Goal: Task Accomplishment & Management: Manage account settings

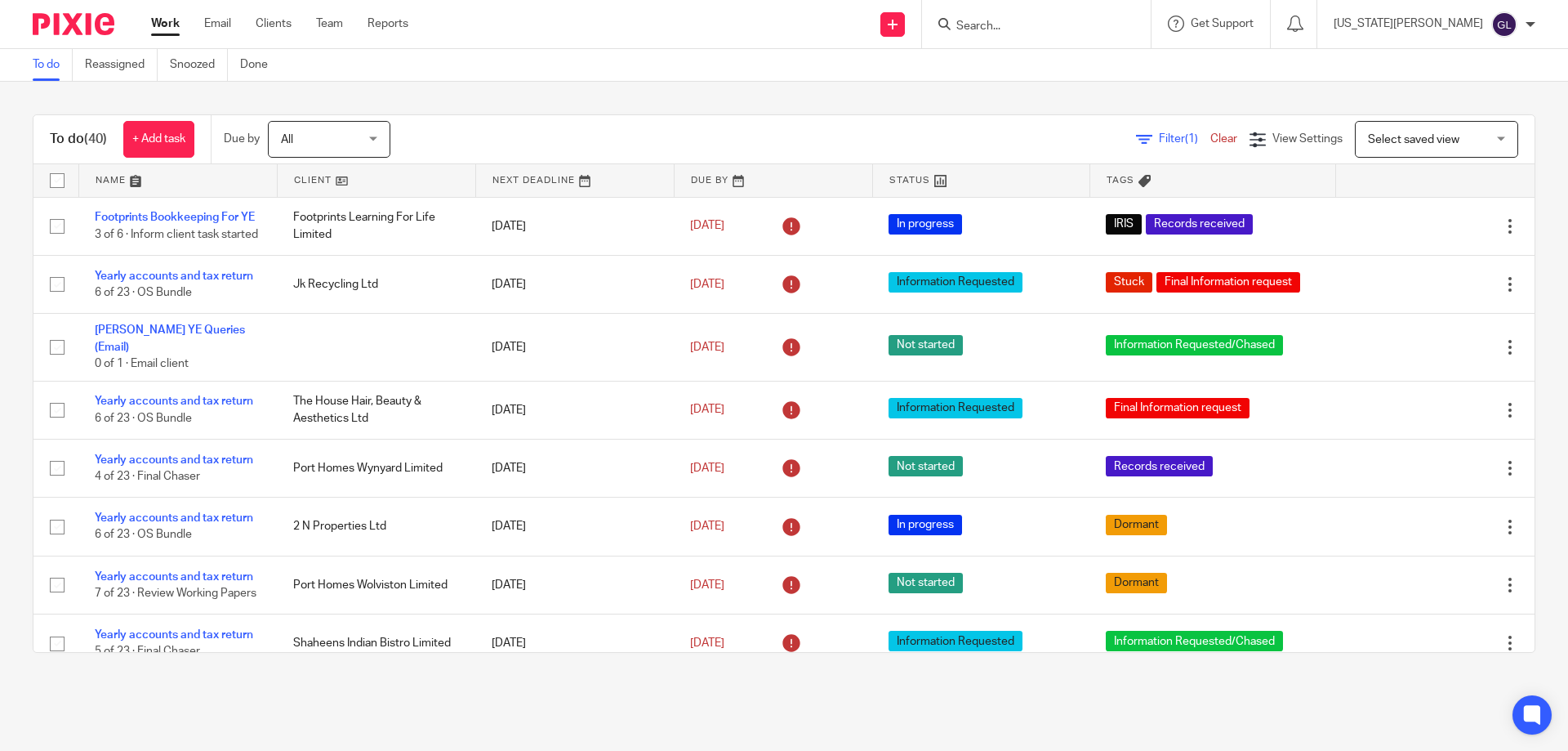
click at [1058, 31] on input "Search" at bounding box center [1028, 26] width 147 height 15
type input "ost"
click at [1080, 71] on link at bounding box center [1086, 70] width 270 height 37
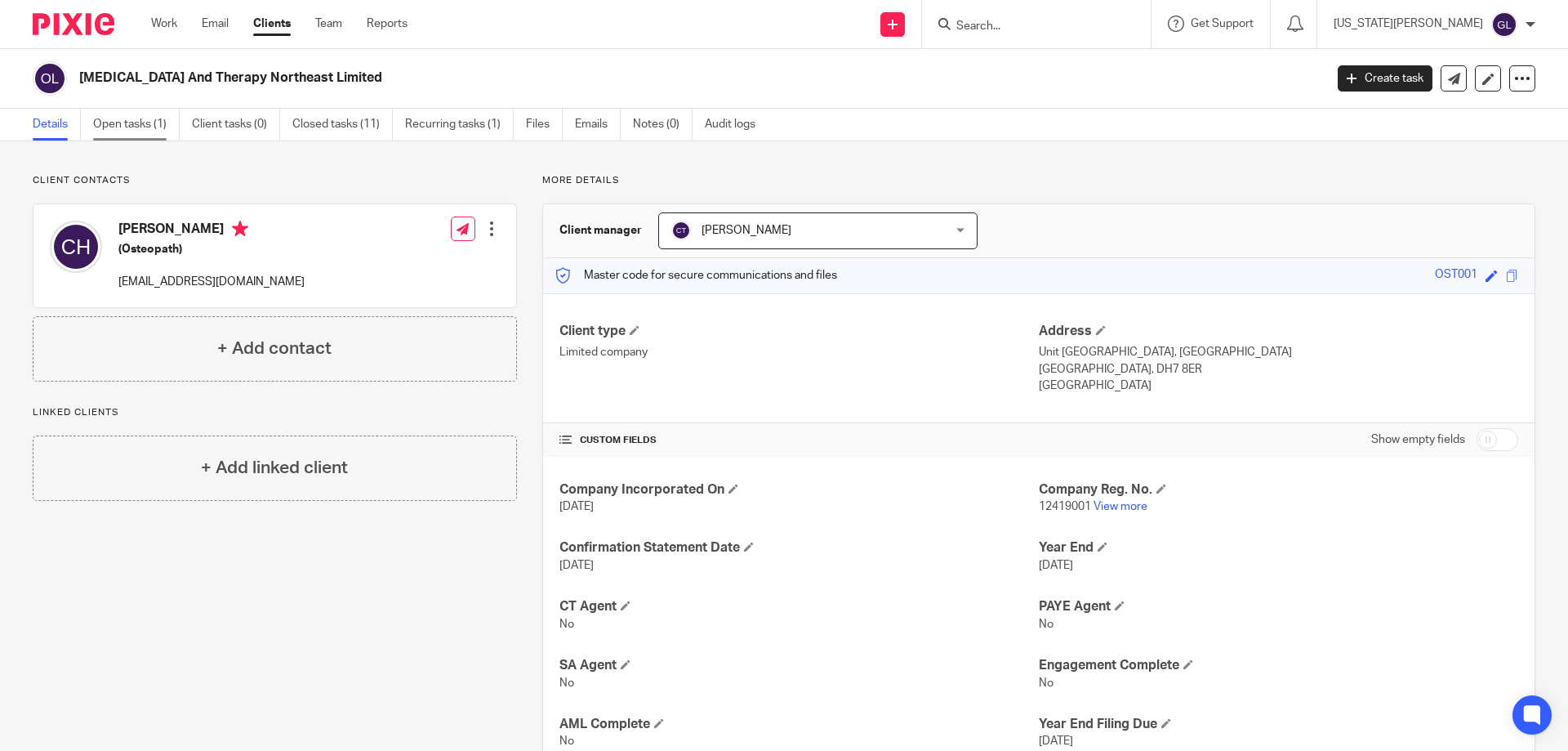
click at [149, 132] on link "Open tasks (1)" at bounding box center [136, 124] width 87 height 32
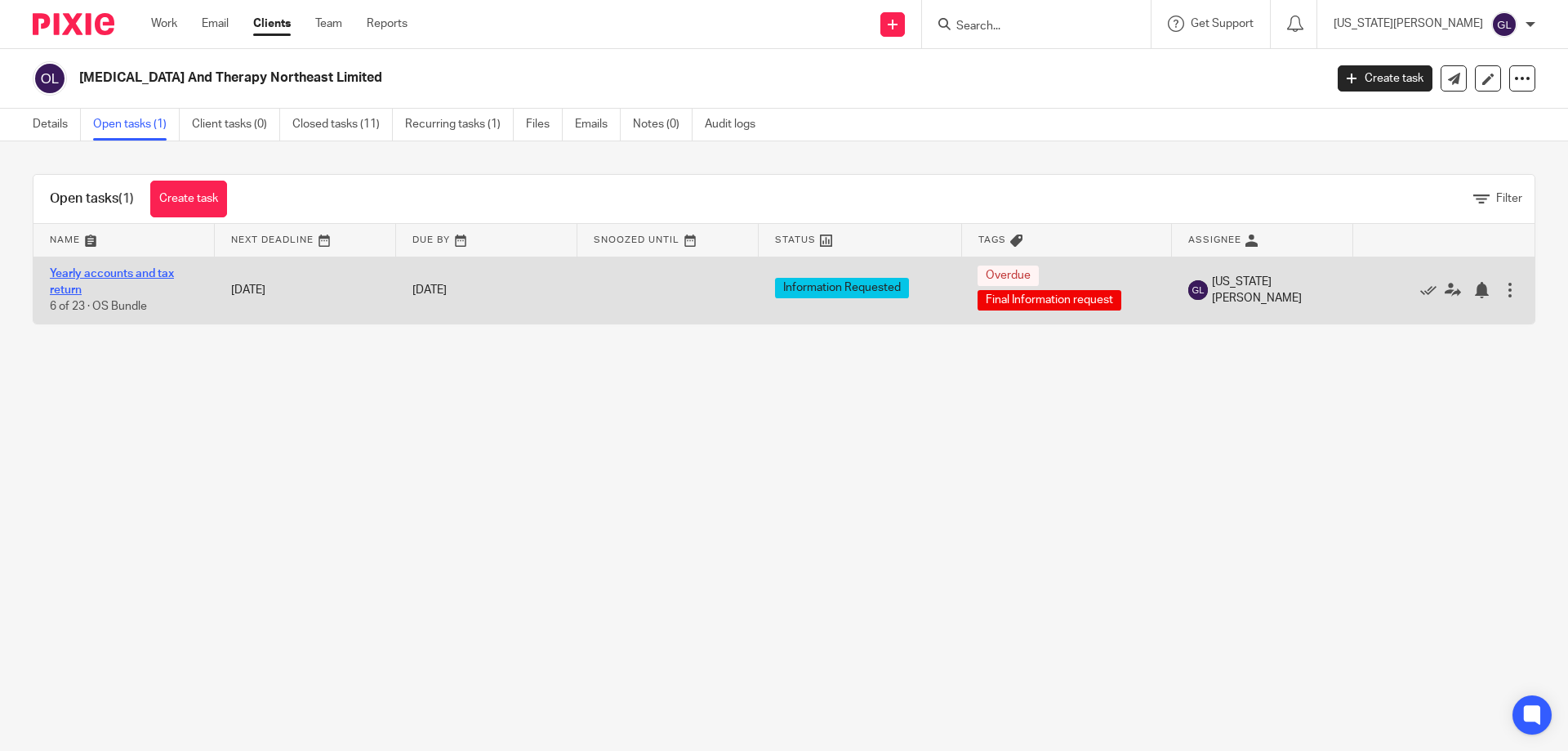
click at [92, 271] on link "Yearly accounts and tax return" at bounding box center [111, 282] width 124 height 27
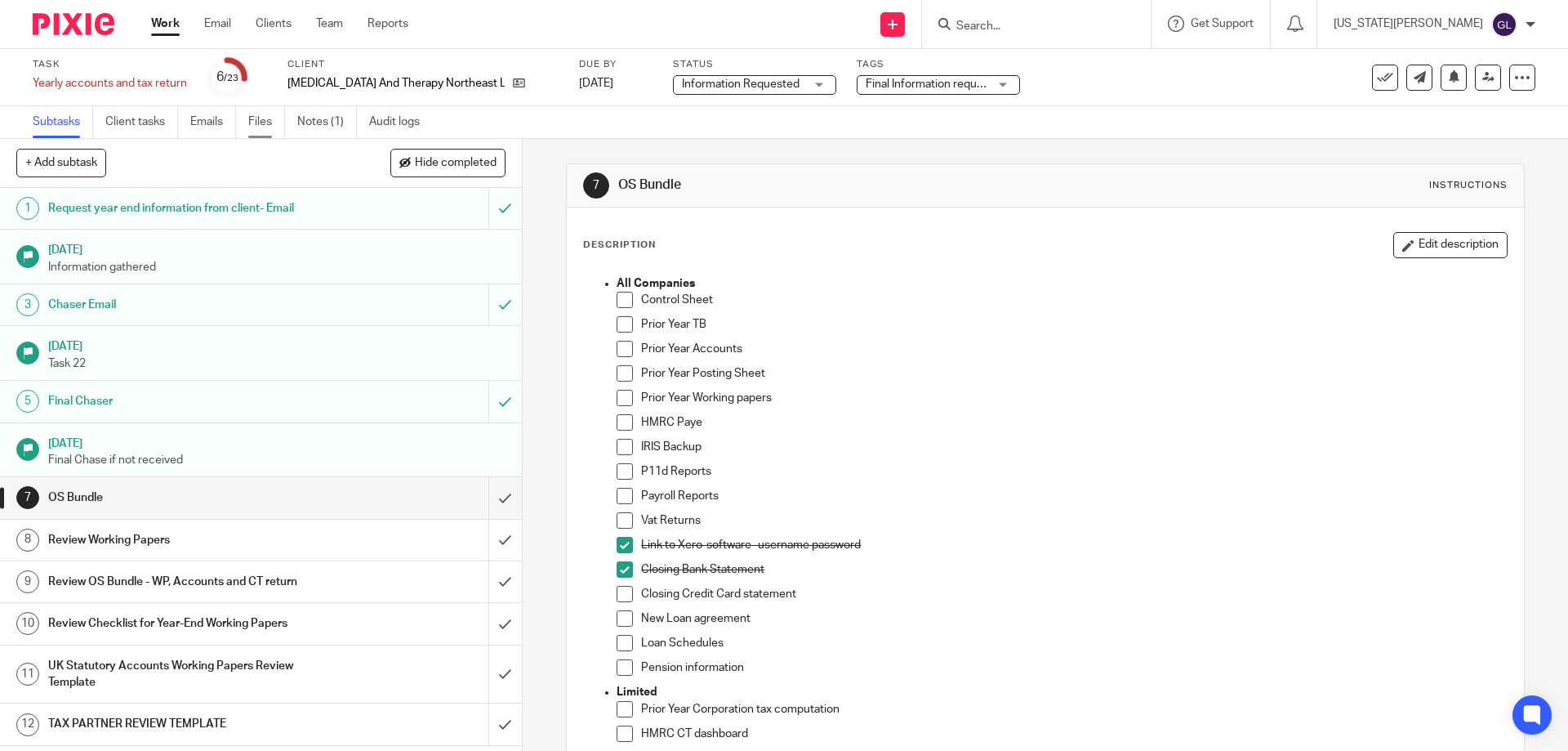
click at [264, 116] on link "Files" at bounding box center [267, 122] width 37 height 32
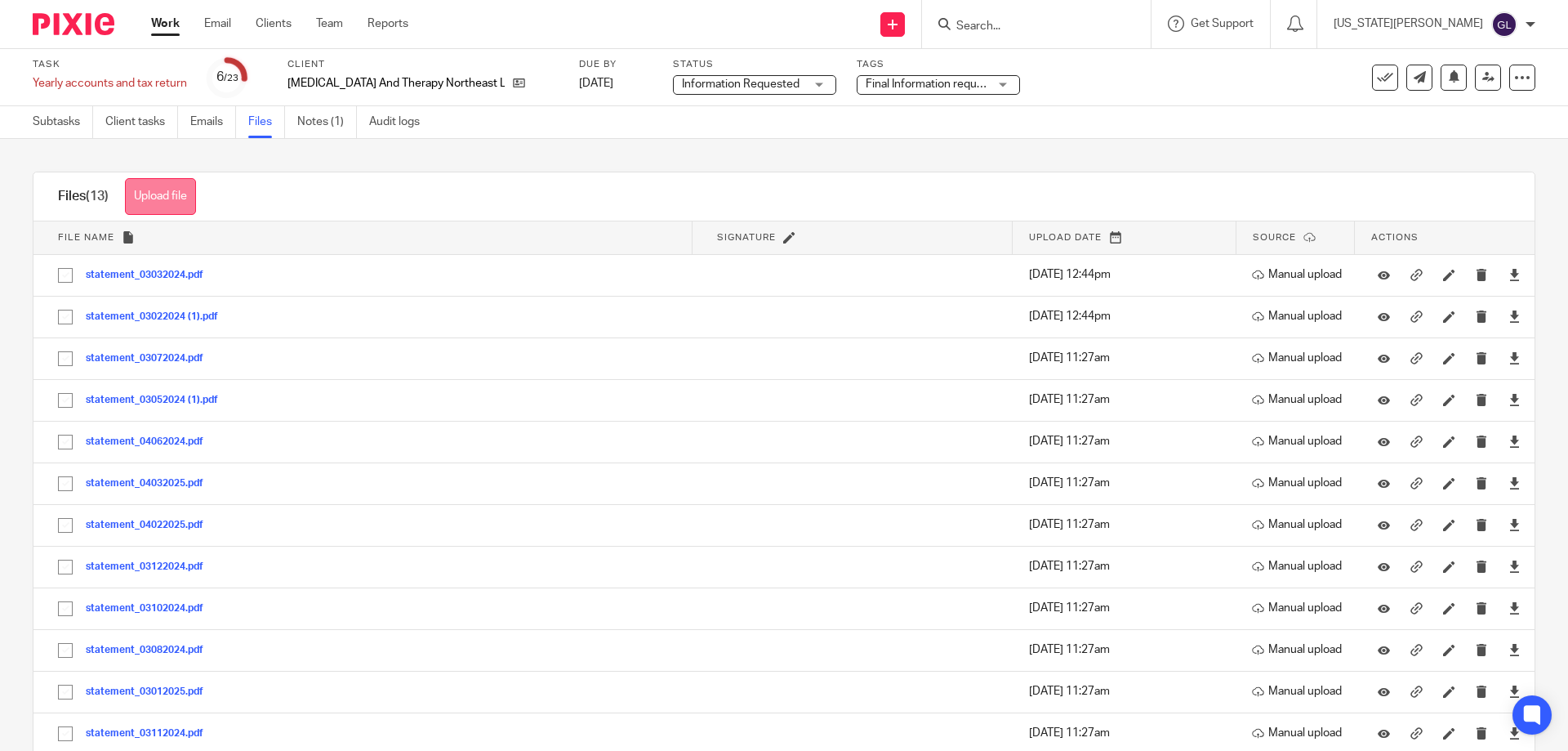
click at [176, 209] on button "Upload file" at bounding box center [160, 197] width 71 height 37
click at [876, 87] on span "Final Information request" at bounding box center [930, 84] width 127 height 12
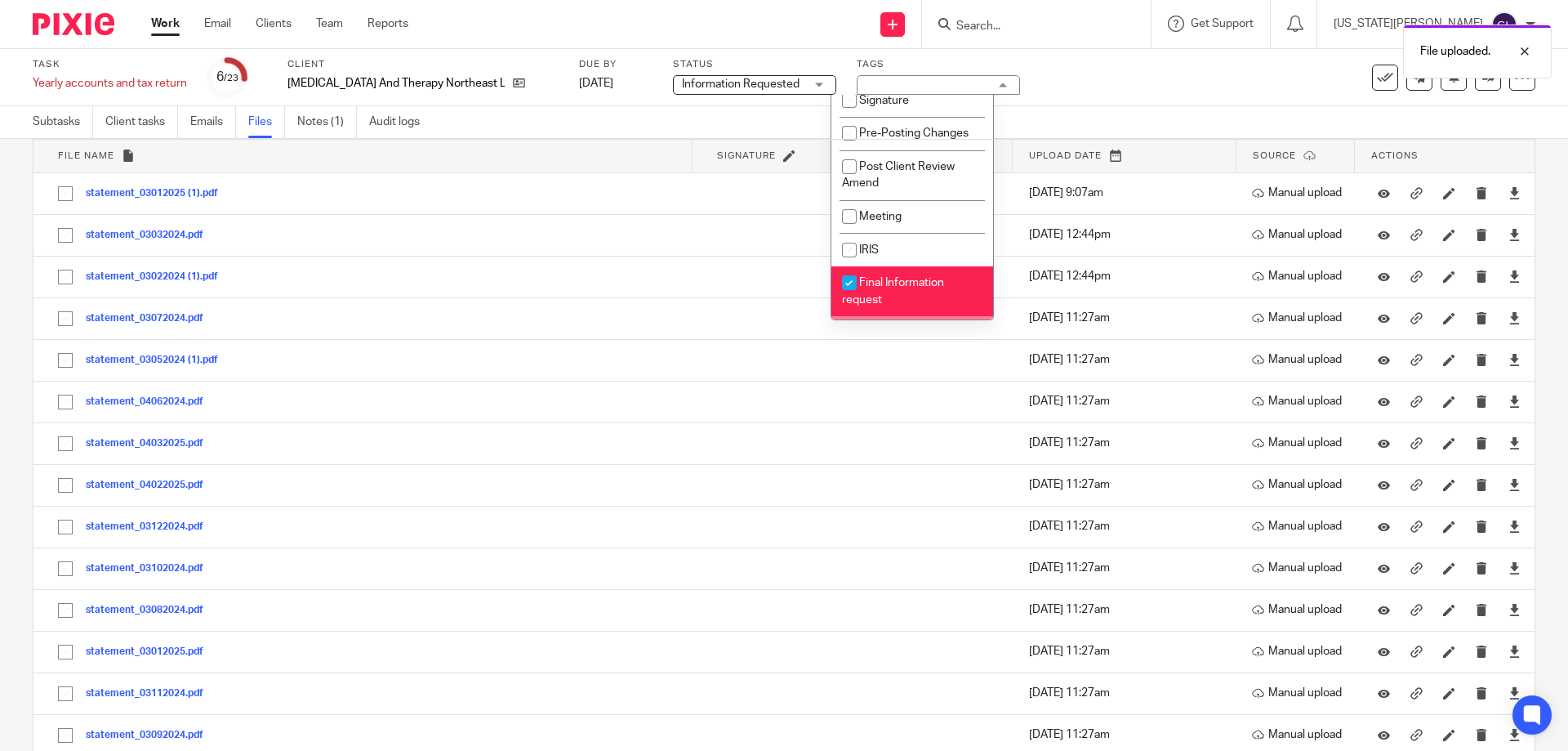
scroll to position [505, 0]
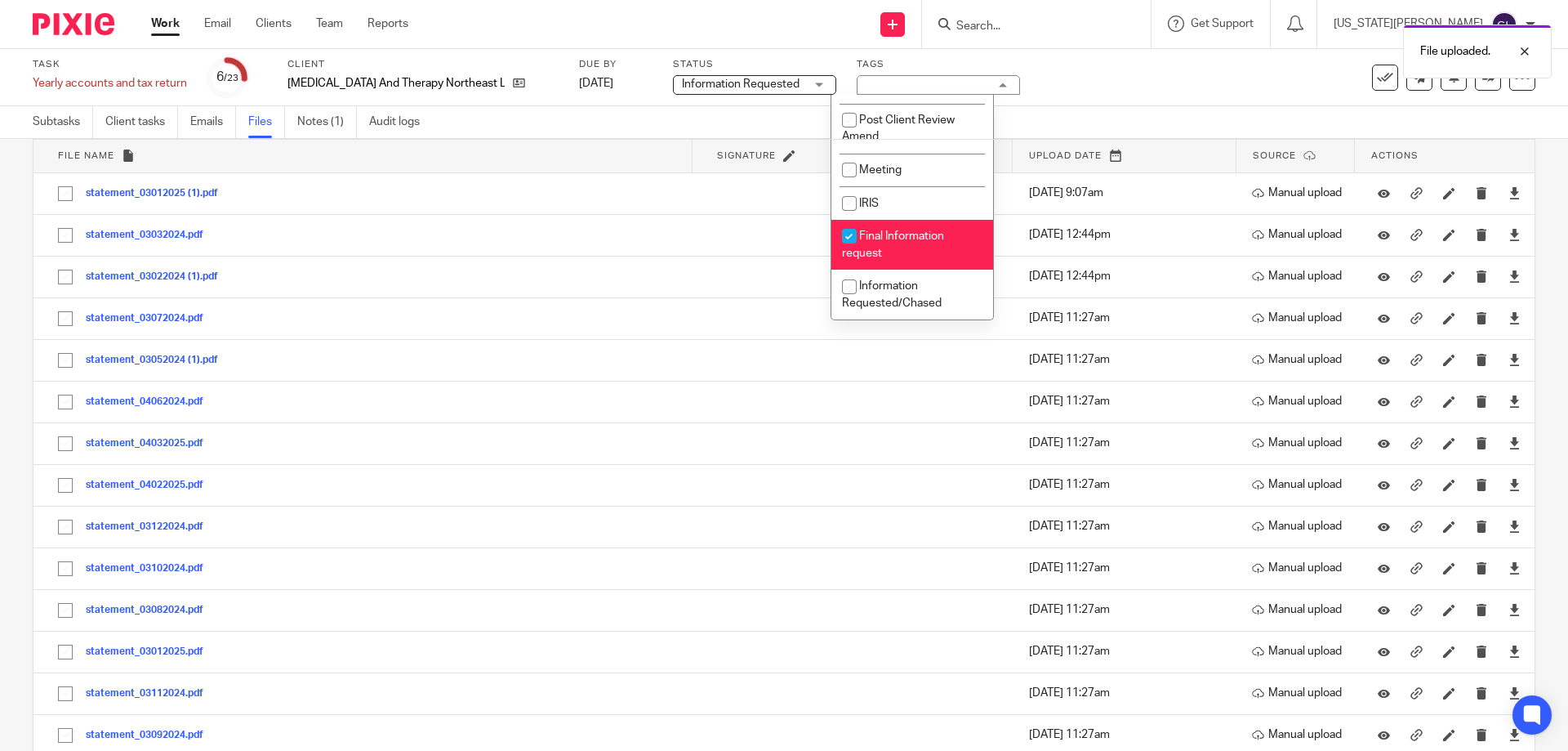
click at [927, 250] on li "Final Information request" at bounding box center [912, 244] width 161 height 50
checkbox input "false"
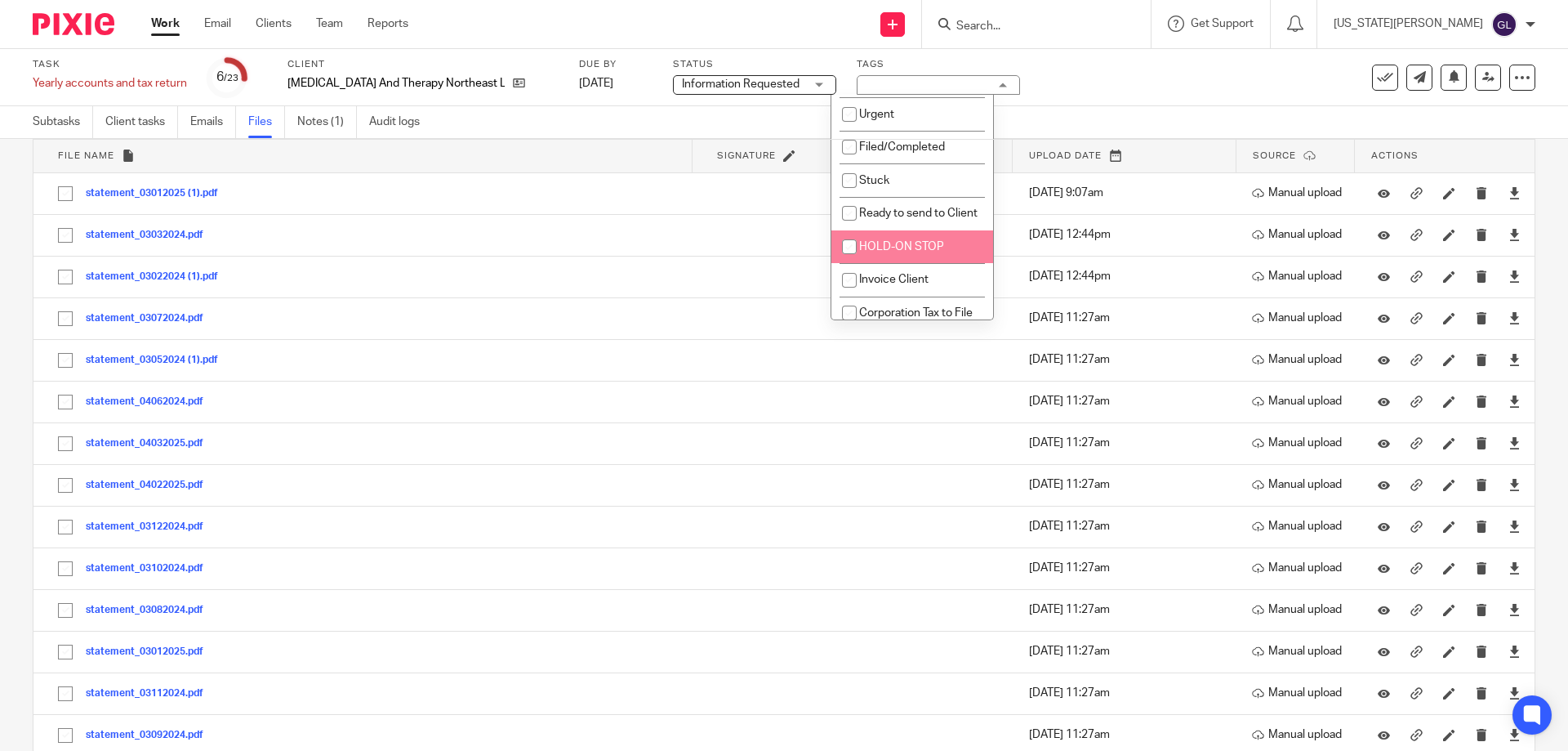
scroll to position [15, 0]
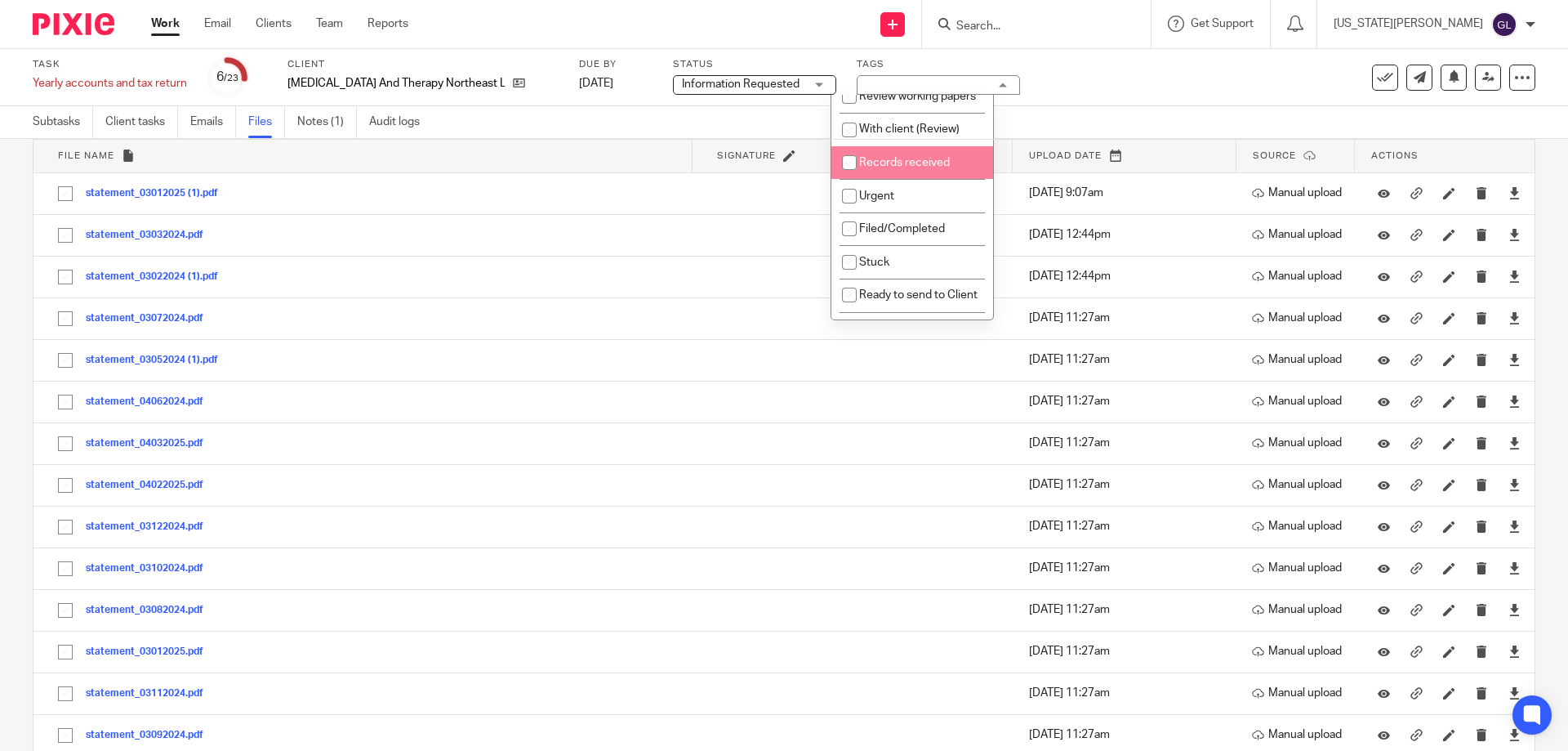
click at [918, 180] on li "Records received" at bounding box center [912, 163] width 161 height 33
checkbox input "true"
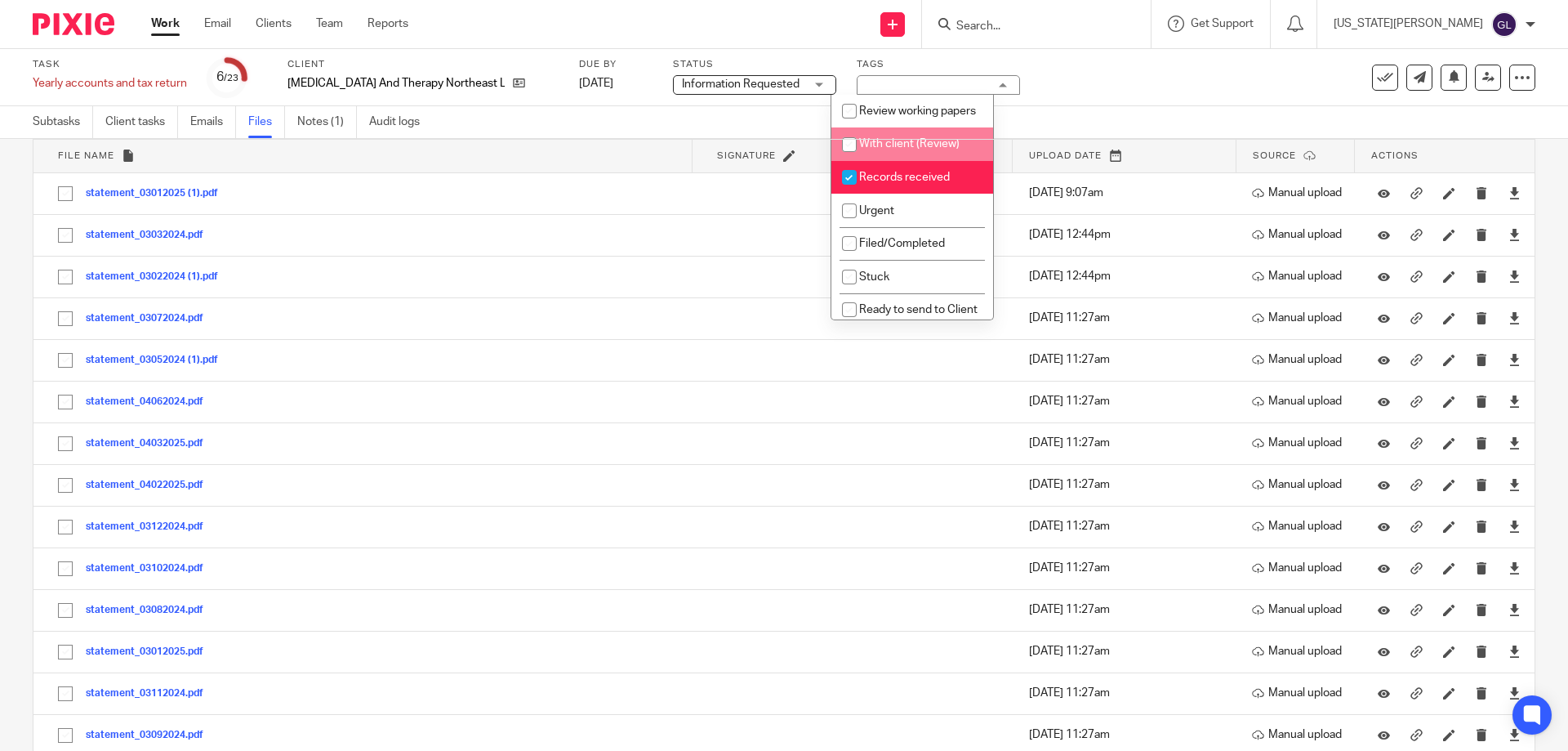
click at [767, 82] on span "Information Requested" at bounding box center [741, 84] width 117 height 12
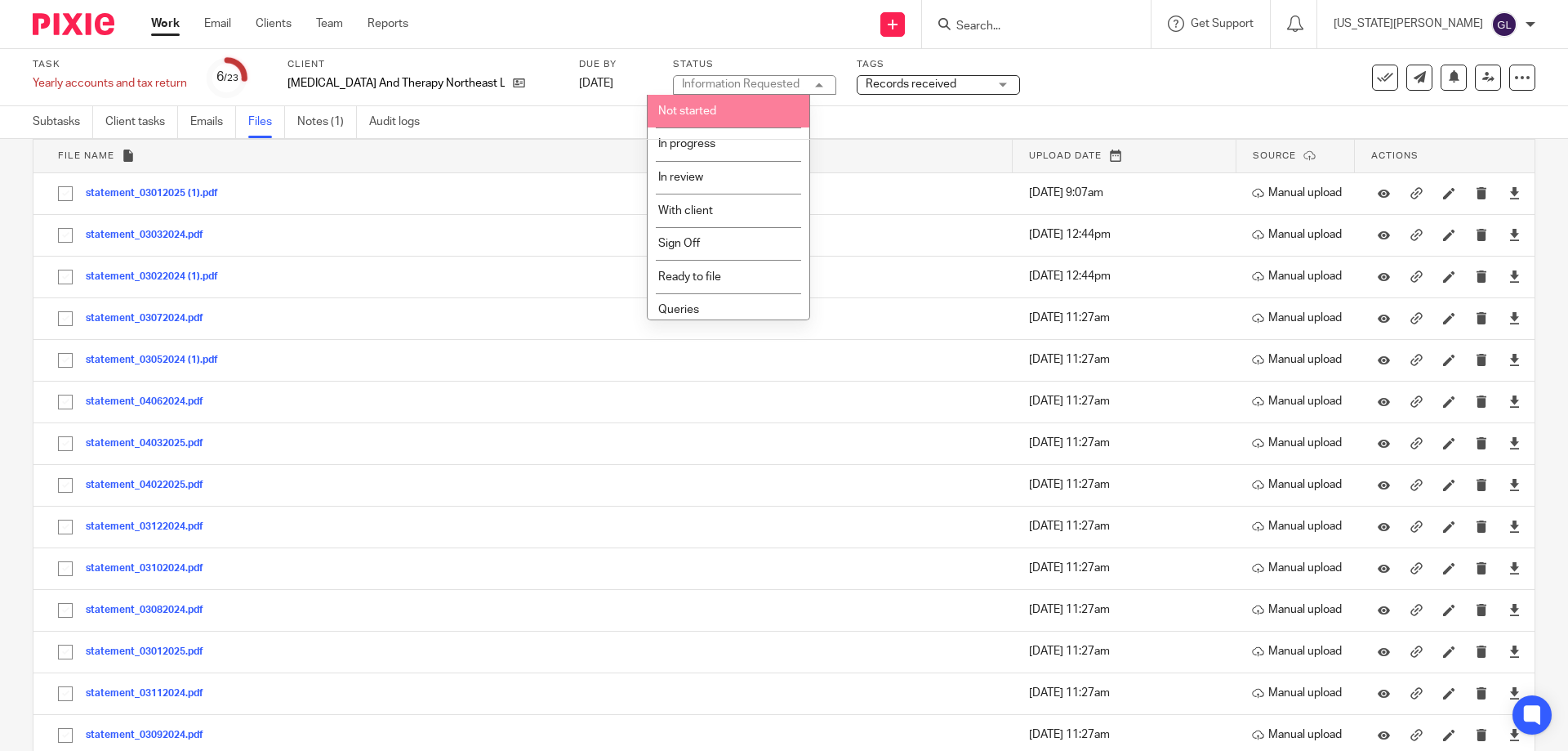
click at [720, 101] on li "Not started" at bounding box center [728, 111] width 161 height 33
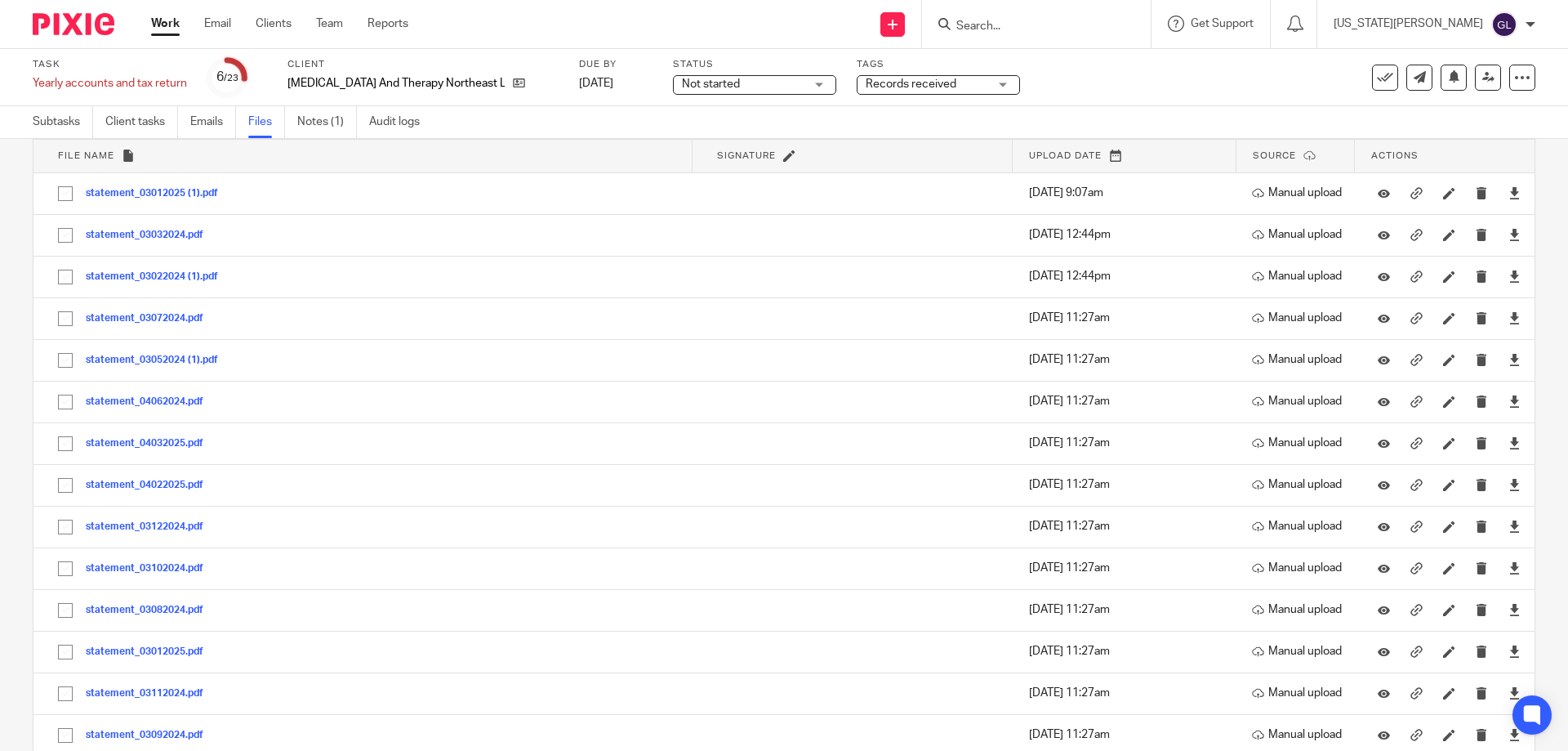
click at [704, 41] on div "Send new email Create task Add client Request signature Get Support Contact via…" at bounding box center [1000, 23] width 1135 height 48
click at [160, 32] on link "Work" at bounding box center [165, 23] width 28 height 17
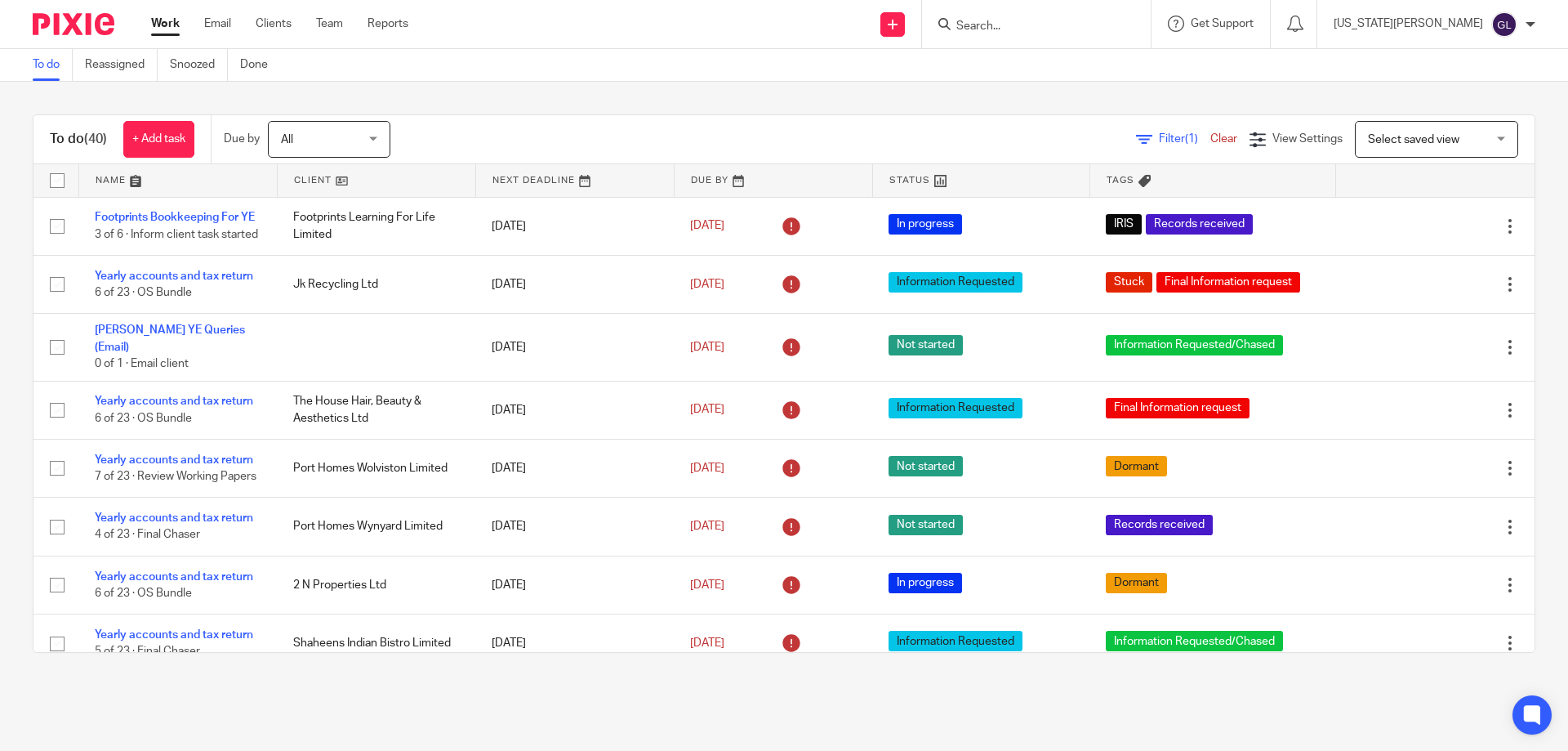
click at [1101, 35] on div at bounding box center [1036, 23] width 229 height 48
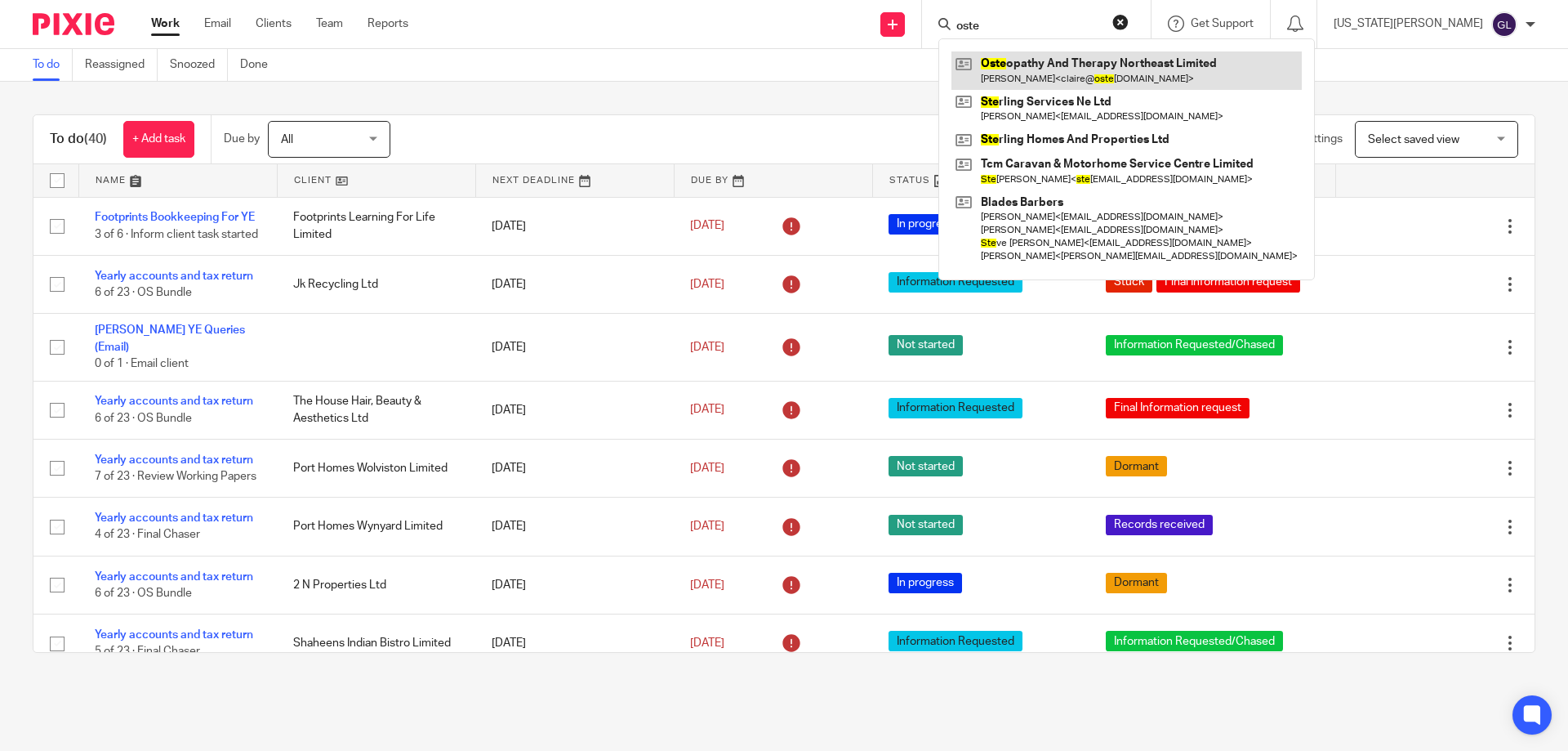
type input "oste"
click at [1125, 78] on link at bounding box center [1126, 70] width 350 height 37
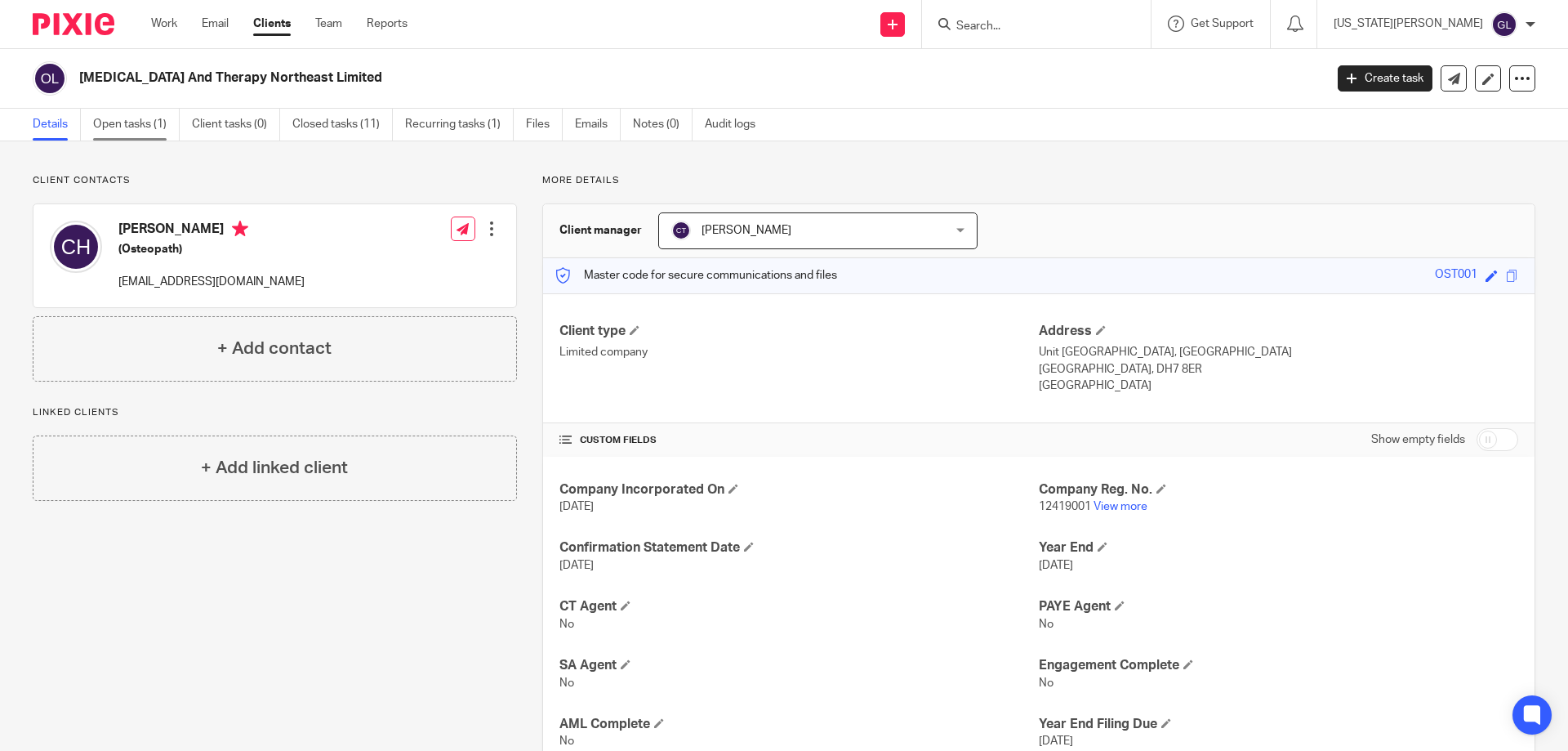
click at [138, 126] on link "Open tasks (1)" at bounding box center [136, 124] width 87 height 32
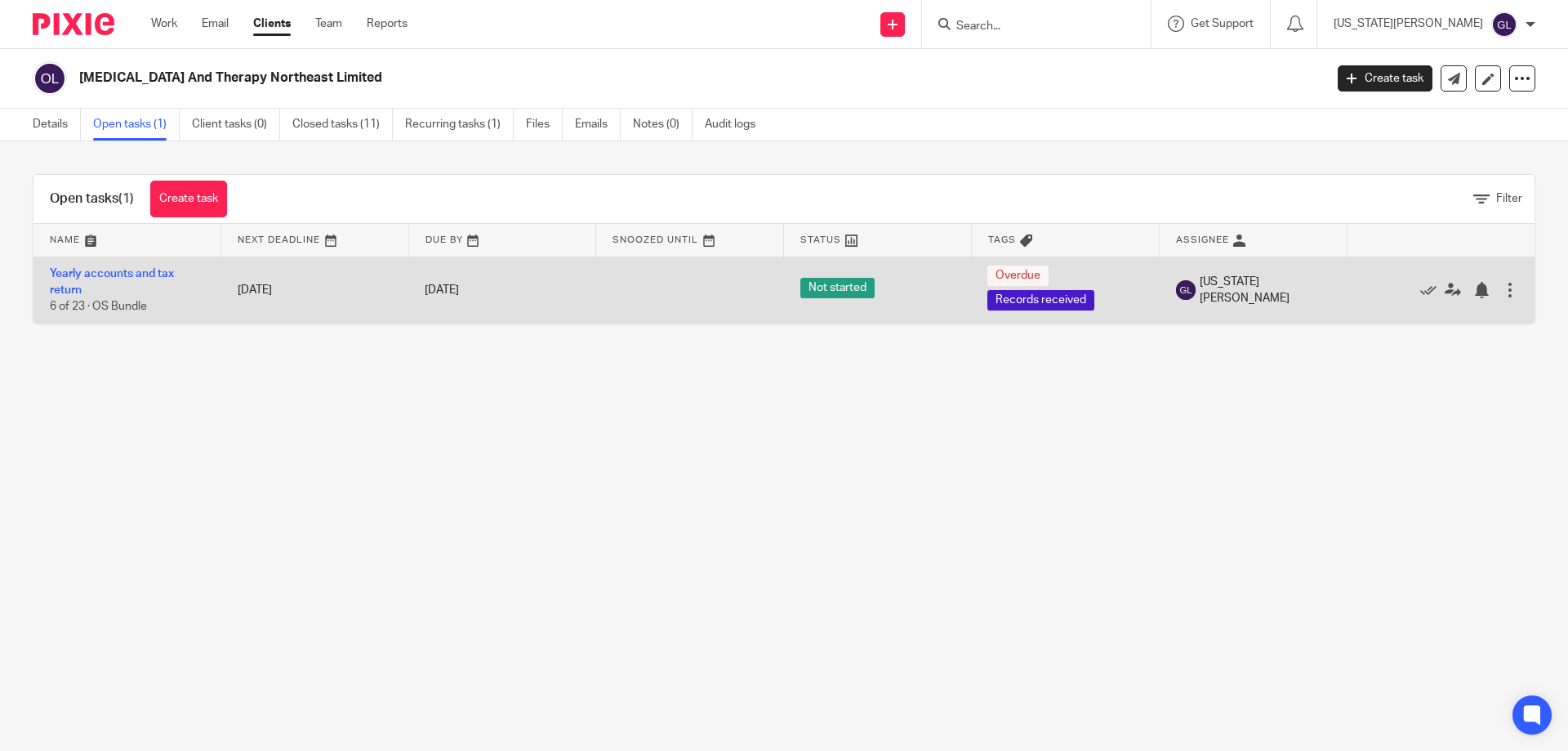
click at [109, 281] on td "Yearly accounts and tax return 6 of 23 · OS Bundle" at bounding box center [127, 289] width 188 height 67
click at [109, 276] on link "Yearly accounts and tax return" at bounding box center [111, 282] width 124 height 27
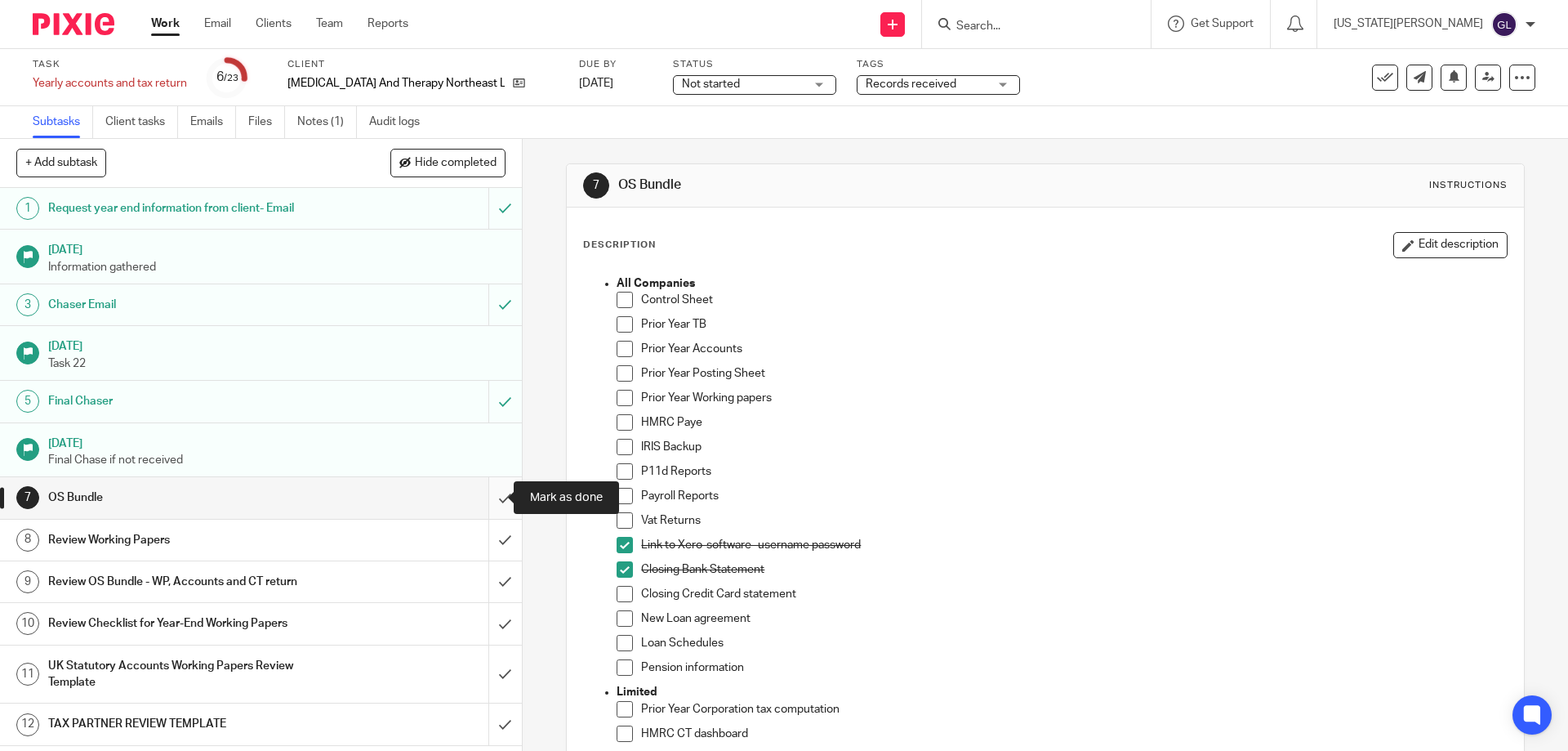
click at [492, 498] on input "submit" at bounding box center [261, 498] width 522 height 41
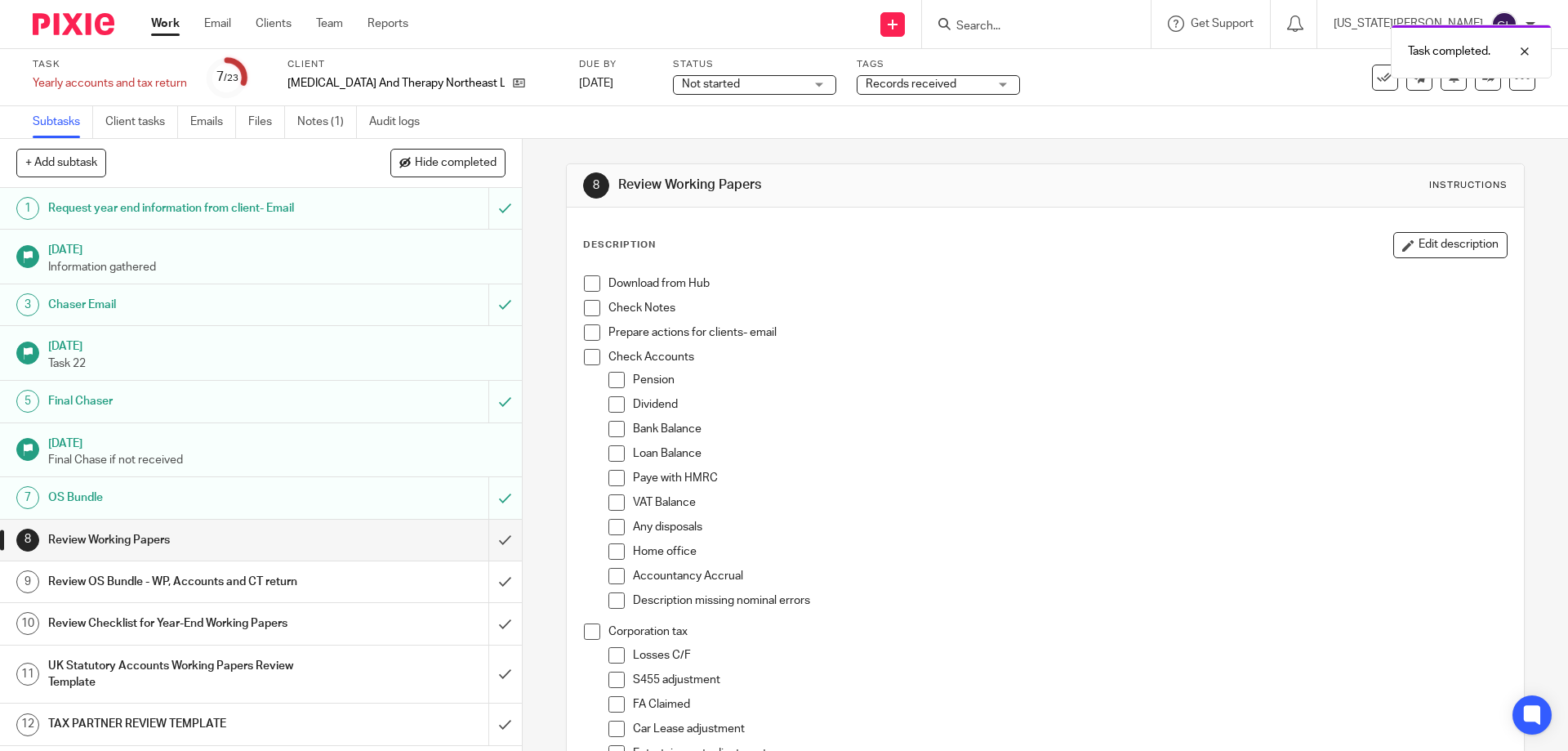
click at [156, 21] on link "Work" at bounding box center [165, 23] width 28 height 17
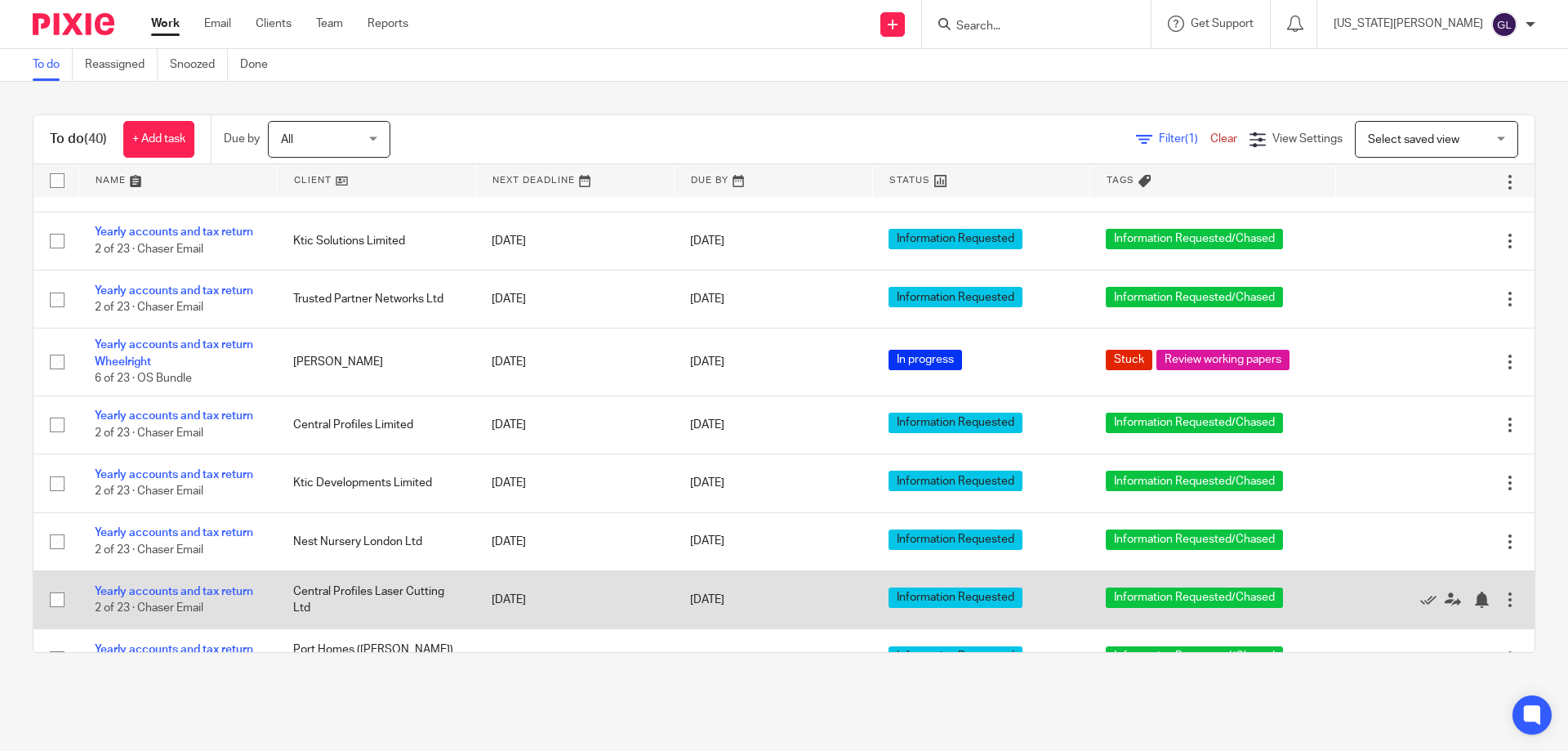
scroll to position [1958, 0]
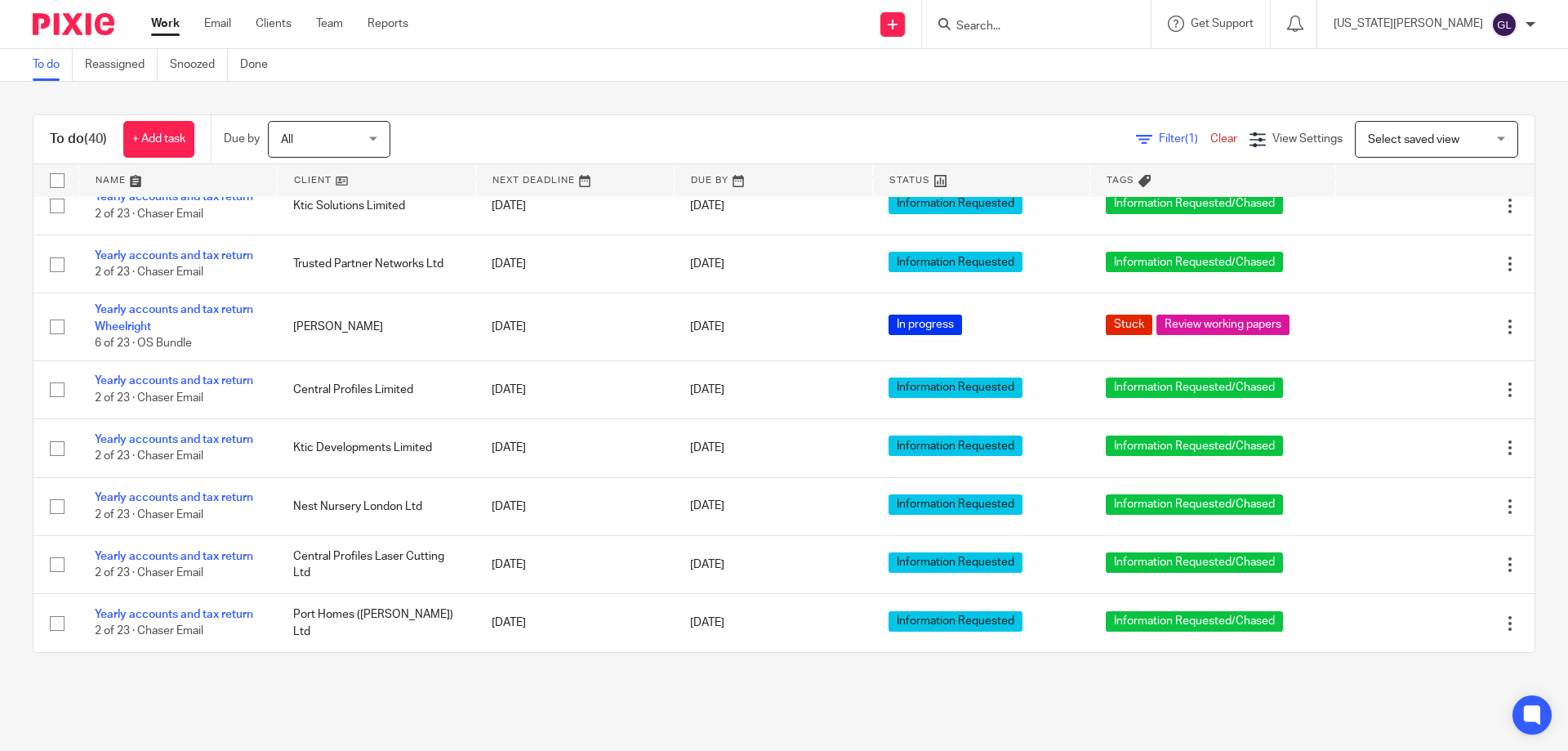
click at [1063, 22] on input "Search" at bounding box center [1028, 26] width 147 height 15
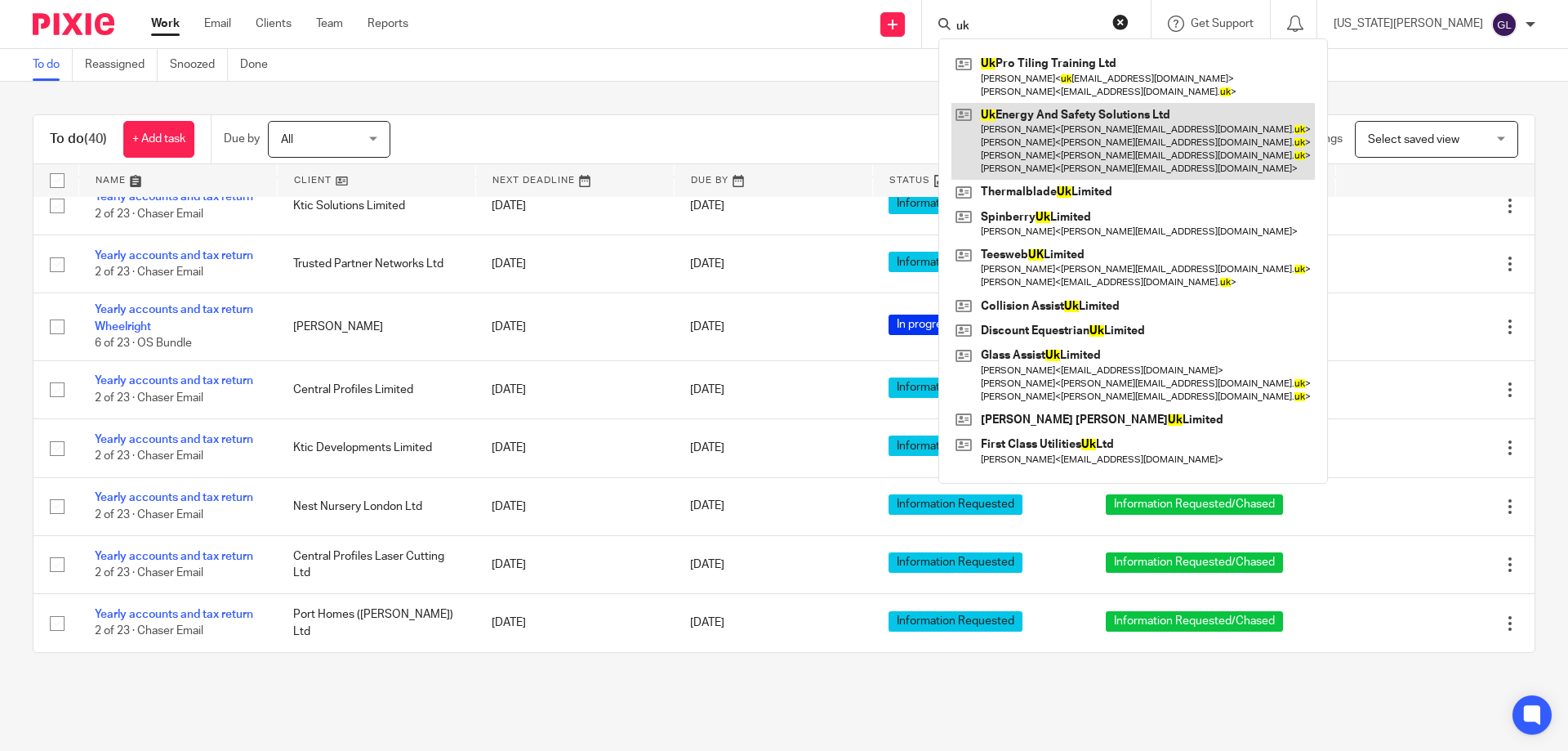
type input "uk"
click at [1107, 142] on link at bounding box center [1133, 141] width 364 height 77
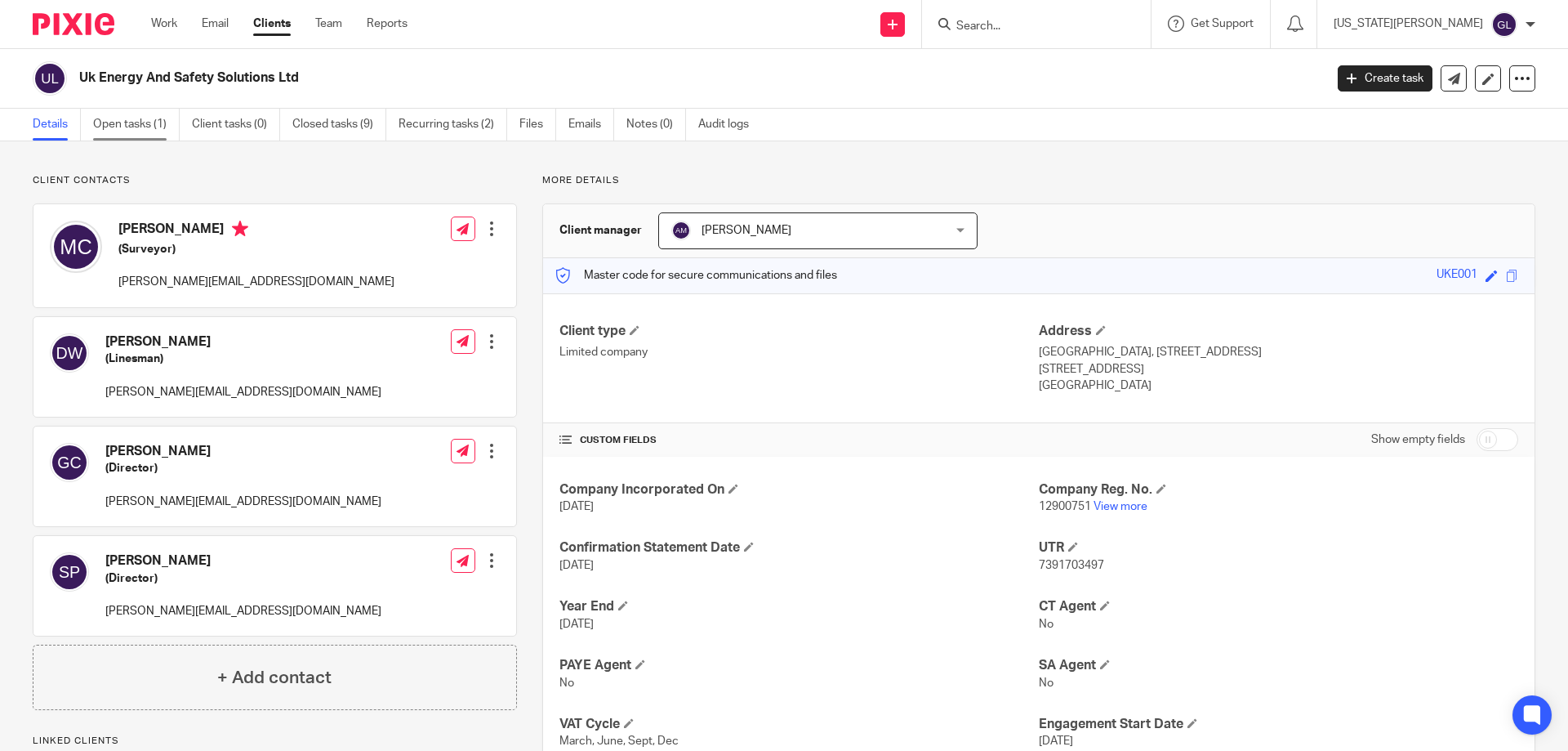
click at [144, 116] on link "Open tasks (1)" at bounding box center [136, 124] width 87 height 32
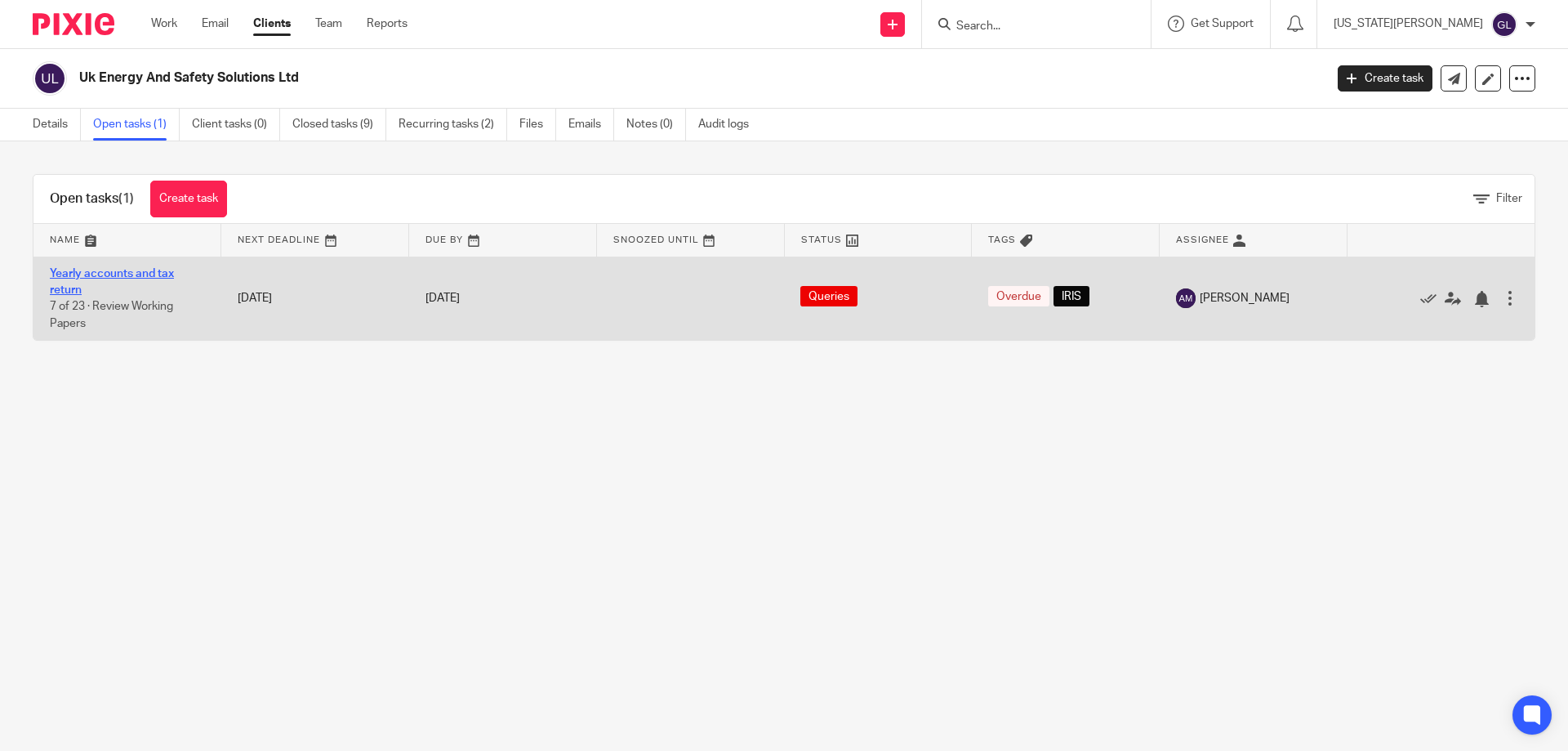
click at [94, 276] on link "Yearly accounts and tax return" at bounding box center [111, 282] width 124 height 27
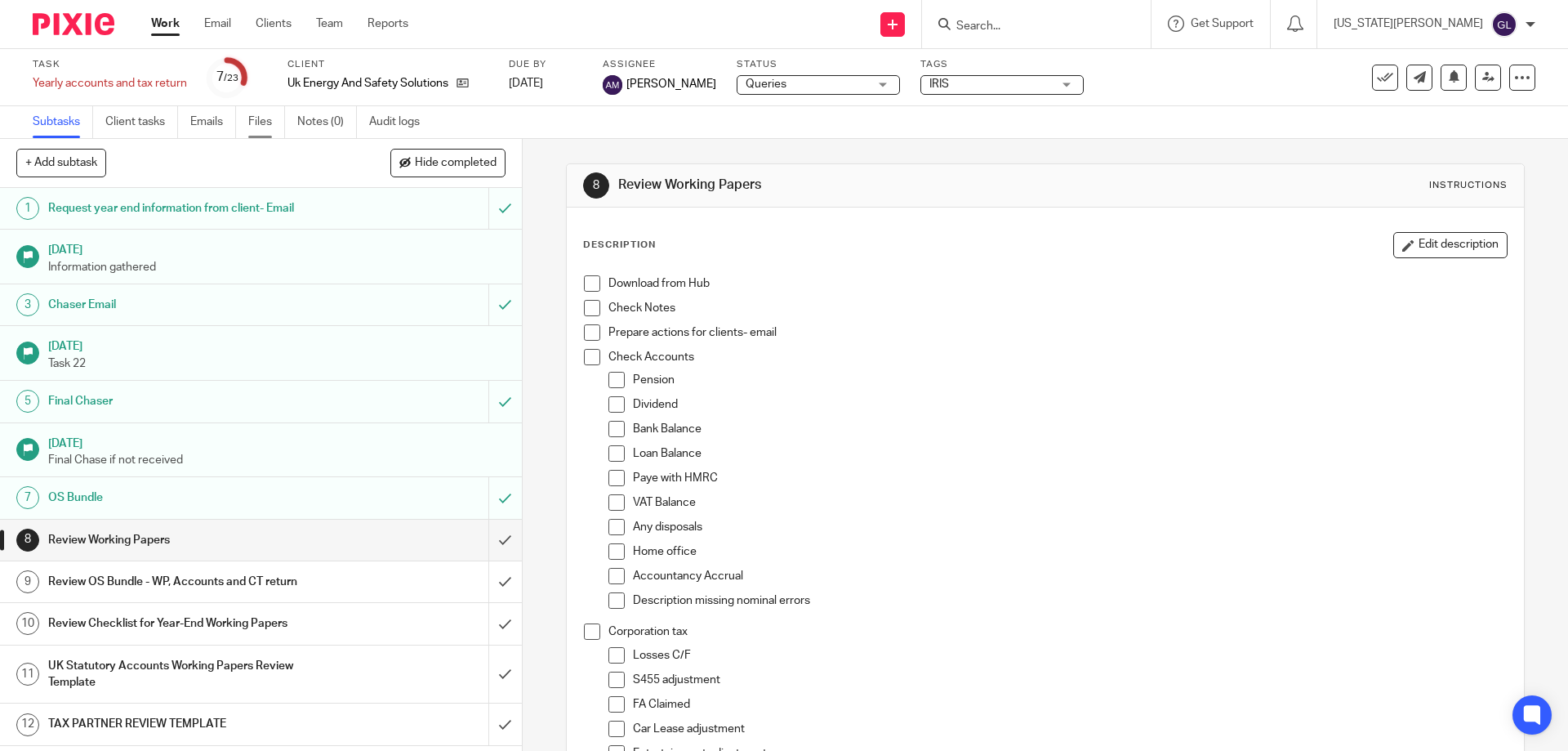
click at [277, 122] on link "Files" at bounding box center [267, 122] width 37 height 32
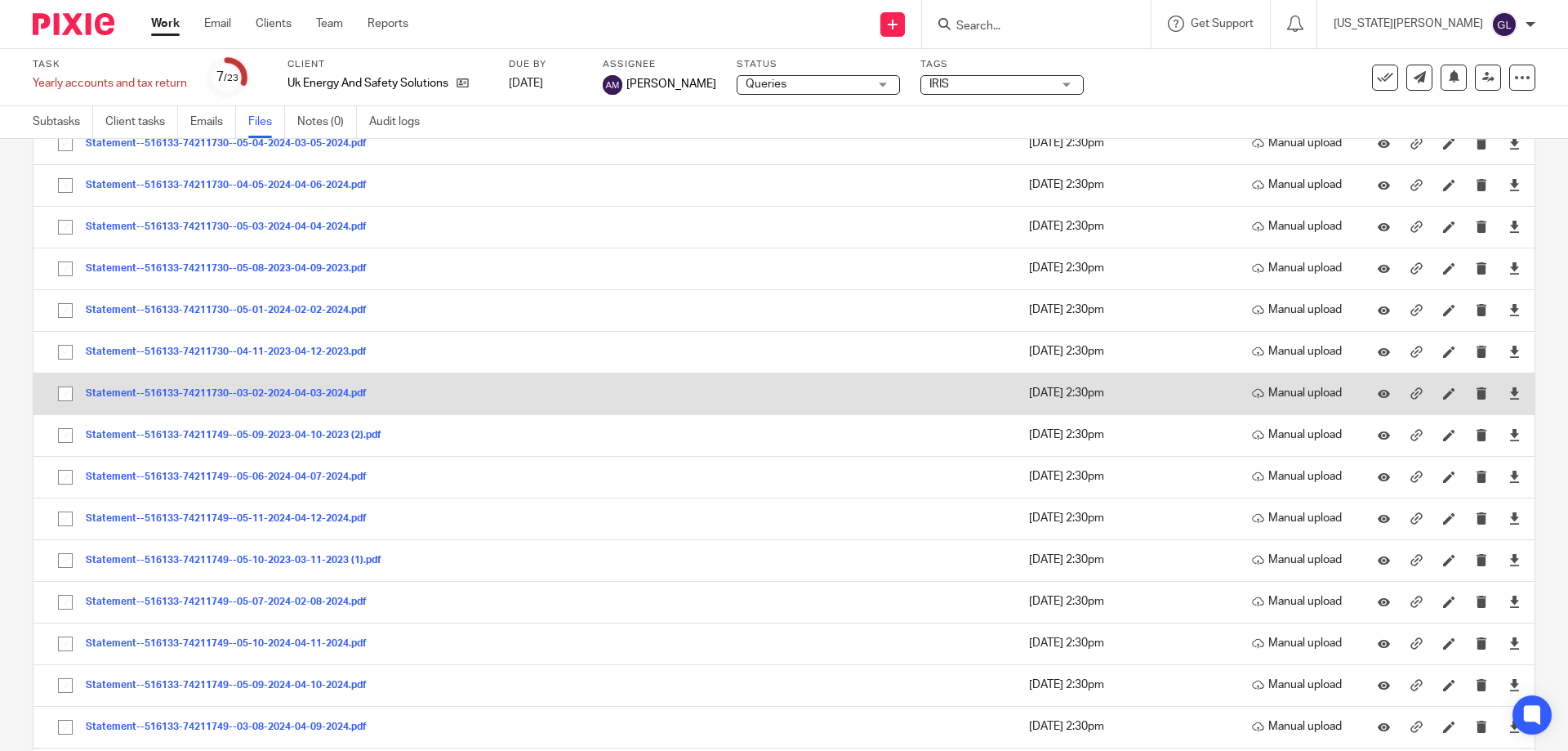
scroll to position [1135, 0]
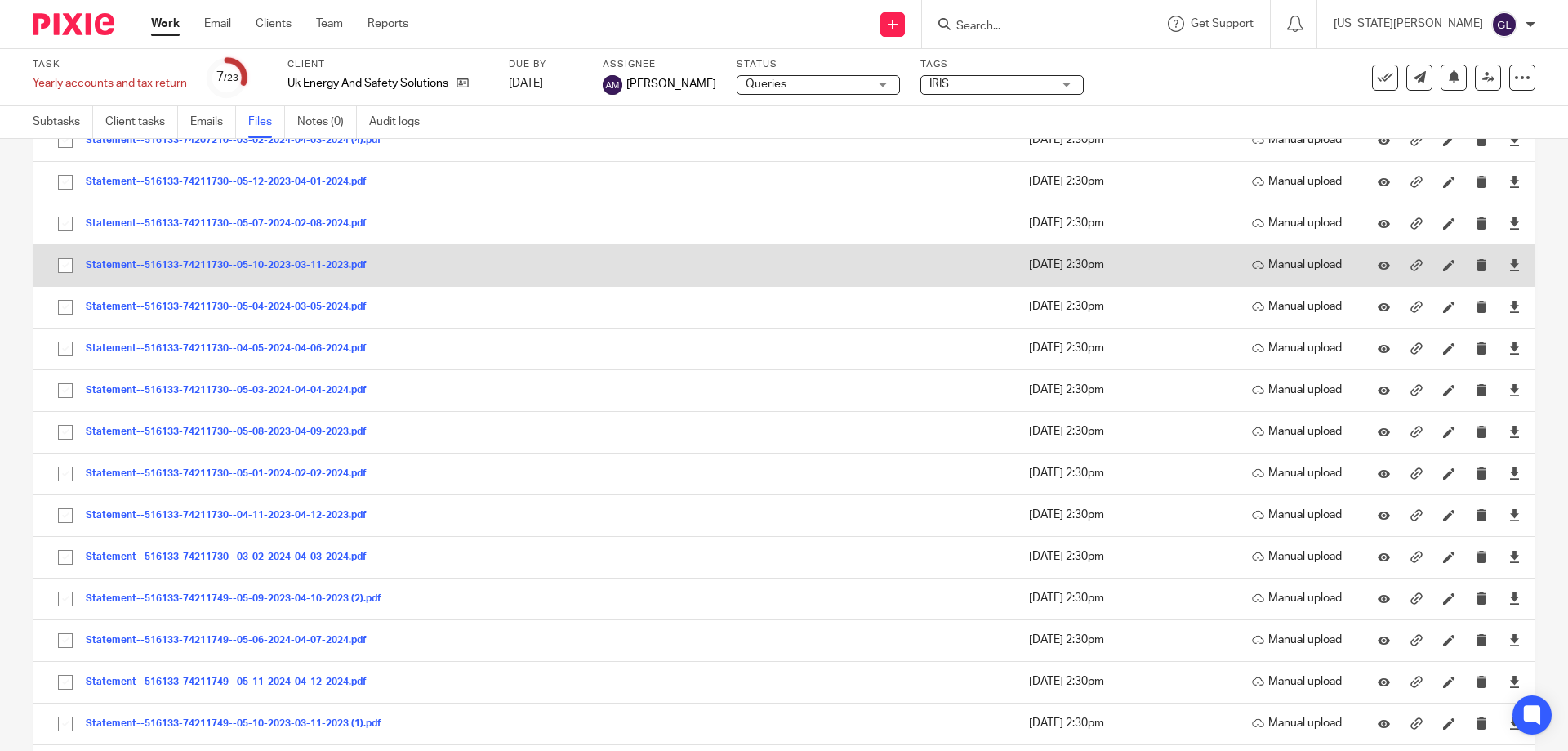
drag, startPoint x: 334, startPoint y: 261, endPoint x: 358, endPoint y: 267, distance: 24.7
click at [358, 267] on button "Statement--516133-74211730--05-10-2023-03-11-2023.pdf" at bounding box center [233, 266] width 293 height 12
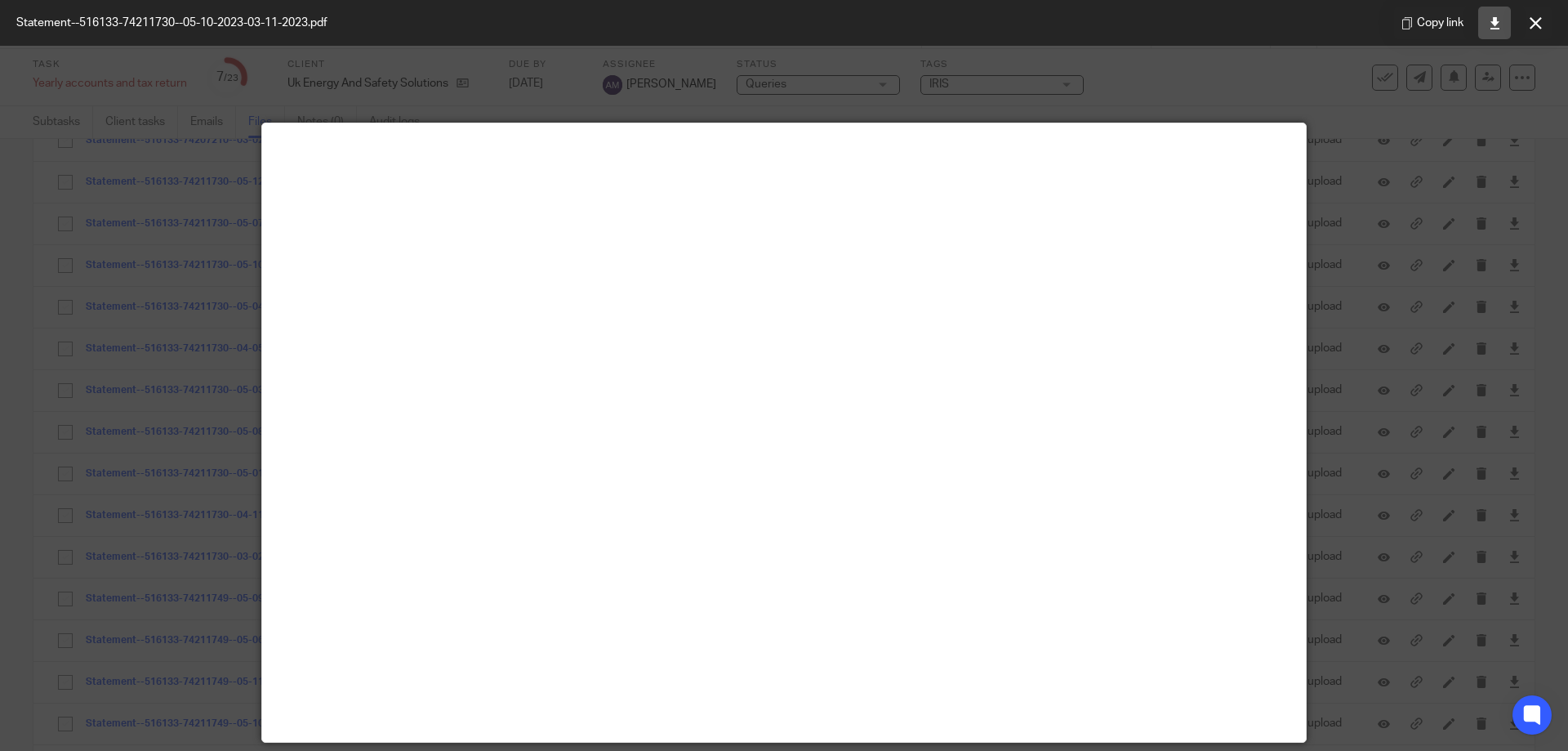
click at [1496, 22] on icon at bounding box center [1495, 23] width 13 height 13
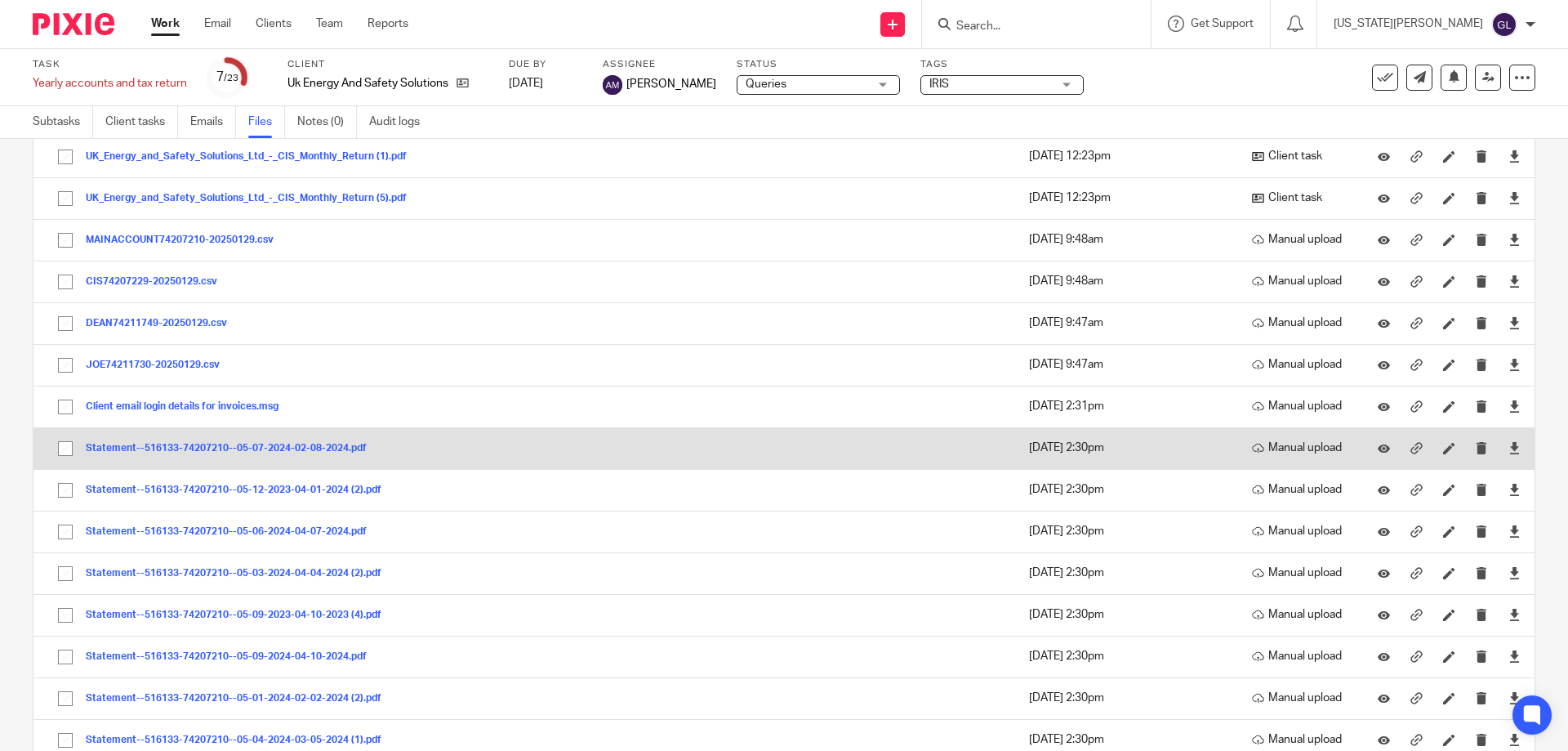
scroll to position [409, 0]
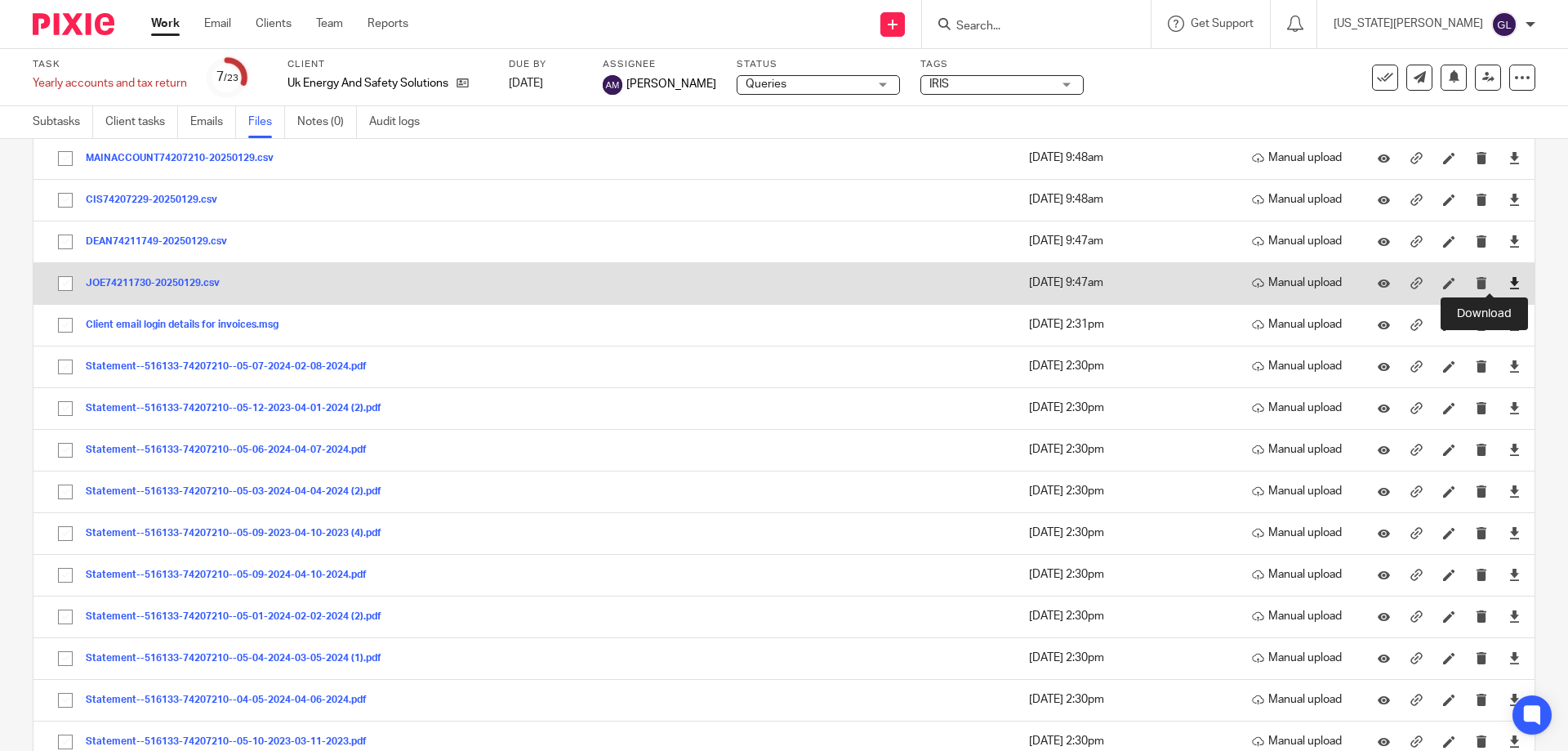
click at [1508, 282] on icon at bounding box center [1514, 283] width 13 height 13
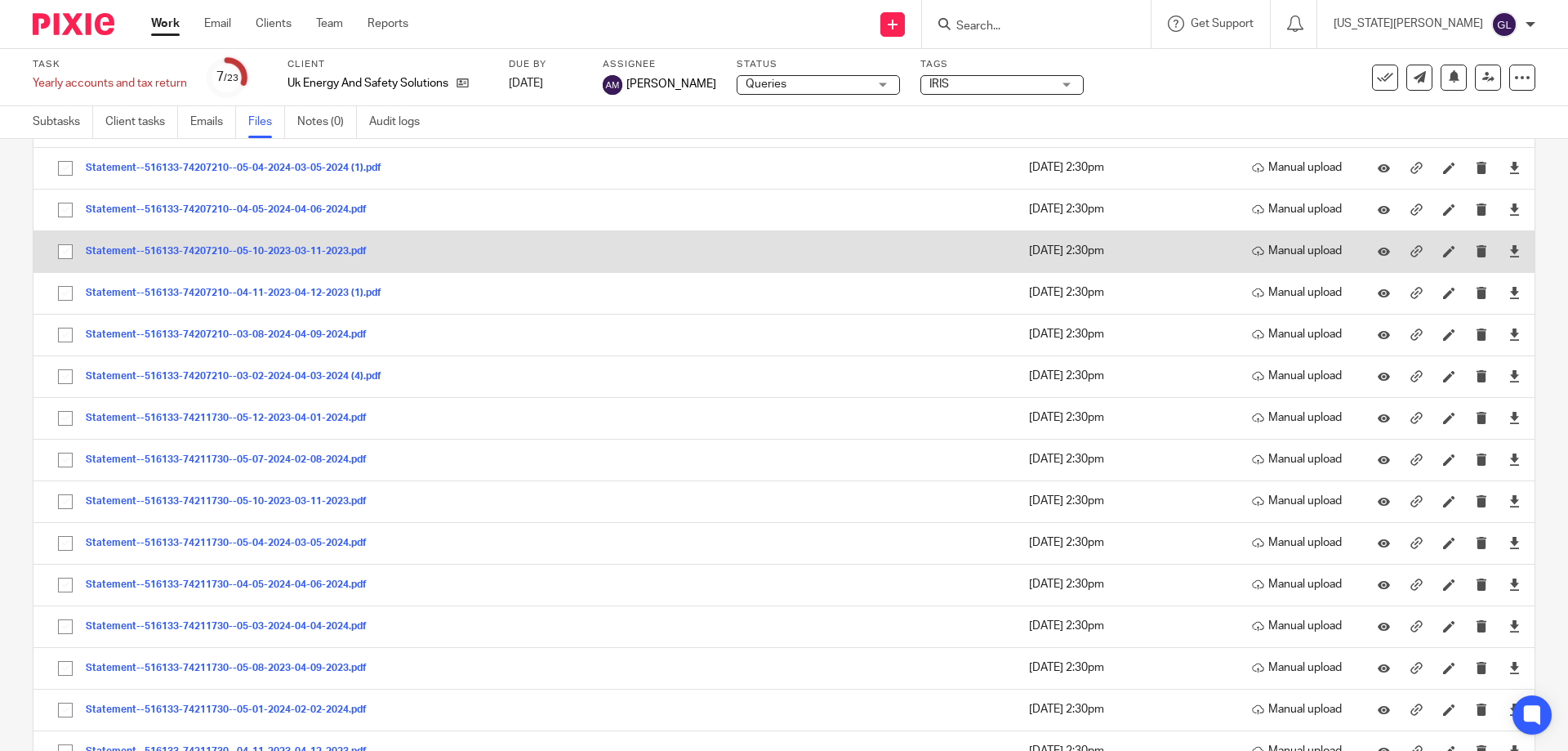
scroll to position [981, 0]
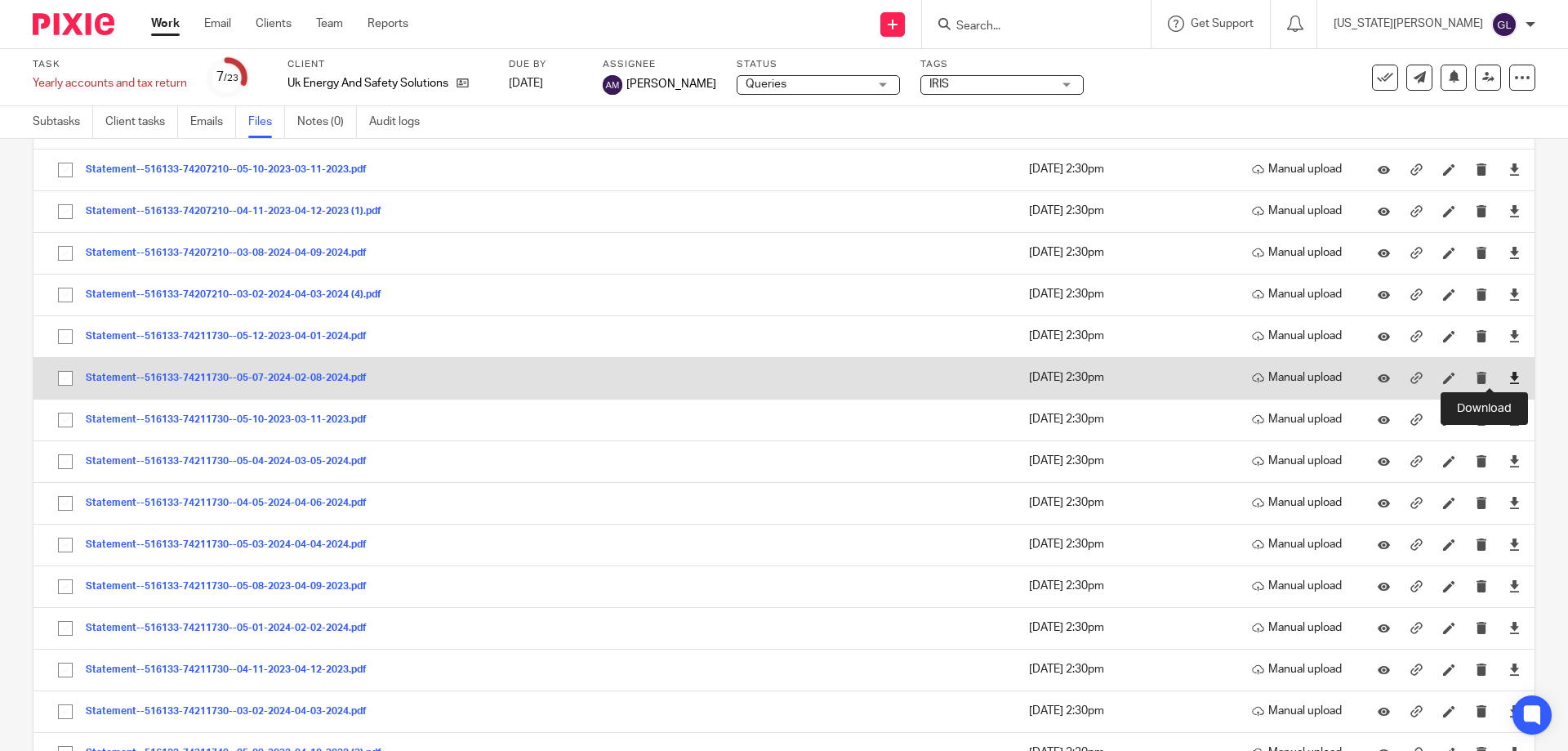
click at [1508, 379] on icon at bounding box center [1514, 377] width 13 height 13
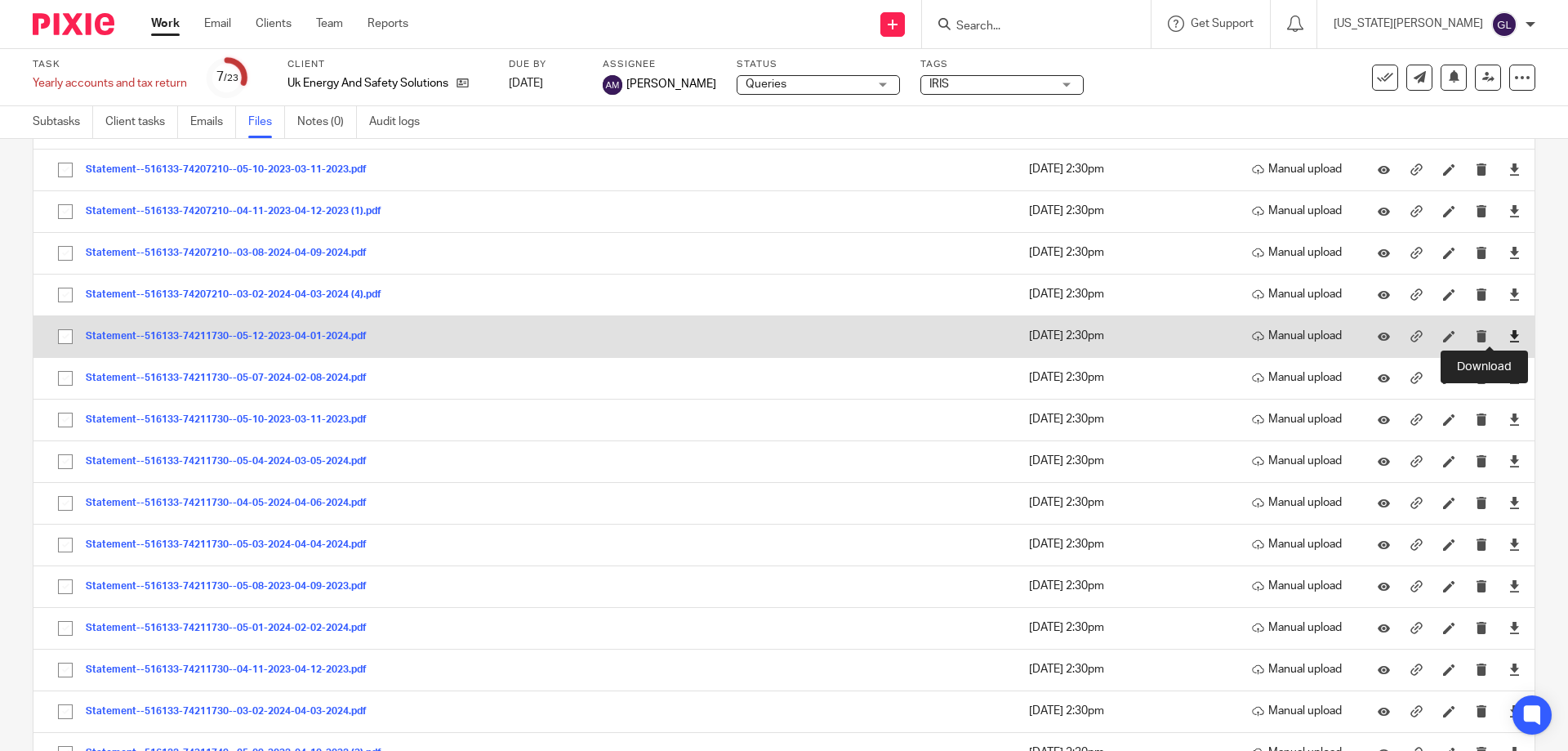
click at [1508, 337] on icon at bounding box center [1514, 336] width 13 height 13
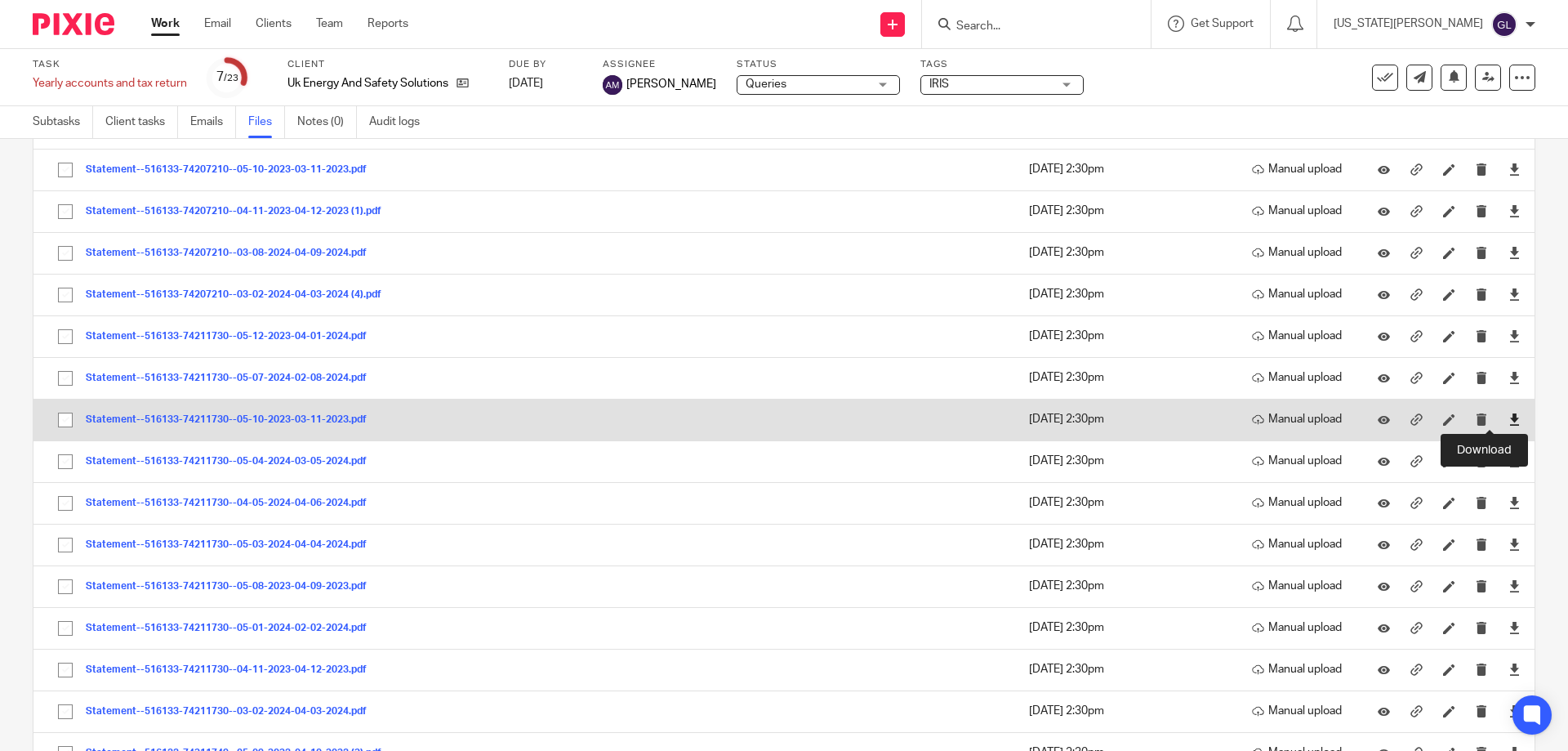
click at [1508, 418] on icon at bounding box center [1514, 420] width 13 height 13
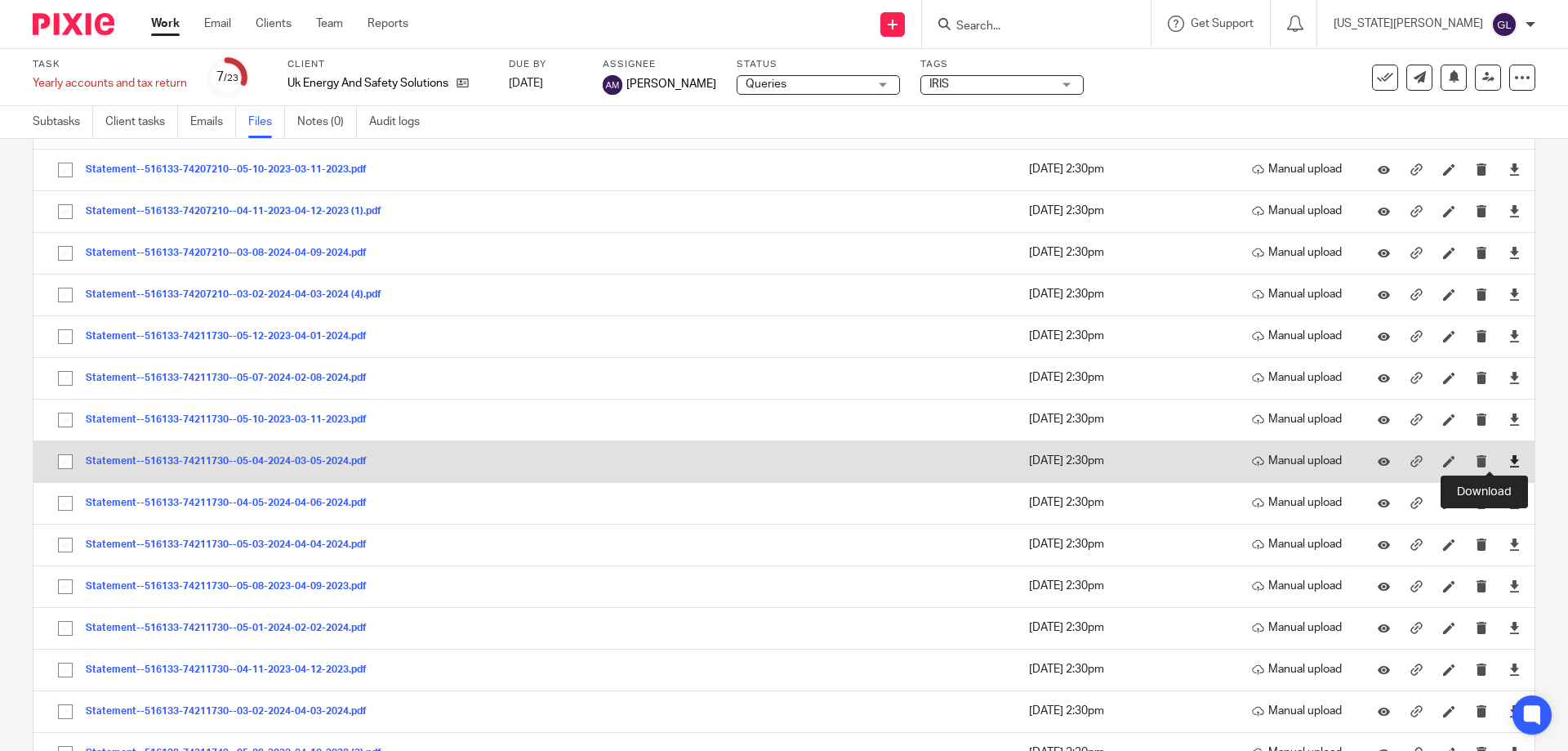
click at [1508, 459] on icon at bounding box center [1514, 461] width 13 height 13
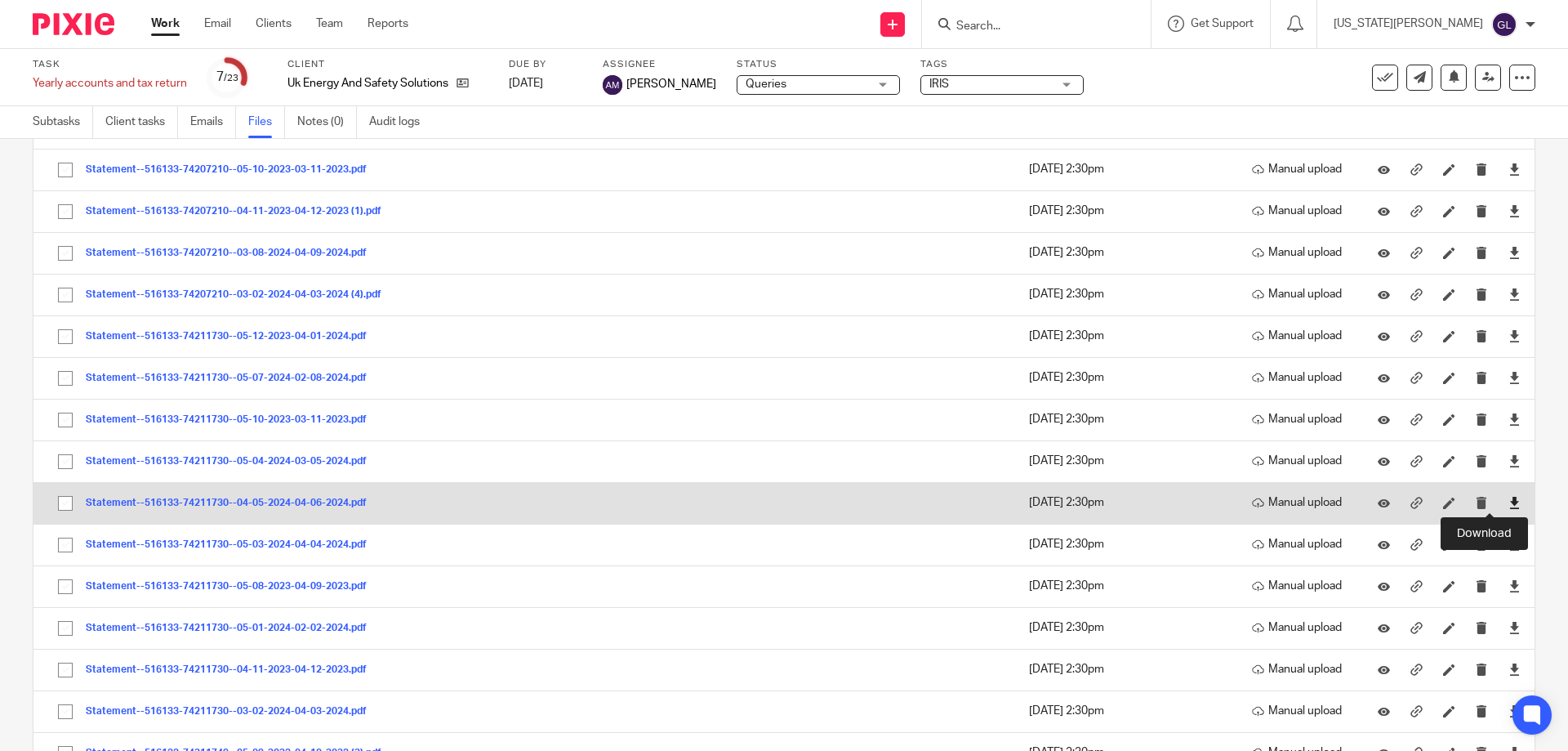
click at [1508, 502] on icon at bounding box center [1514, 503] width 13 height 13
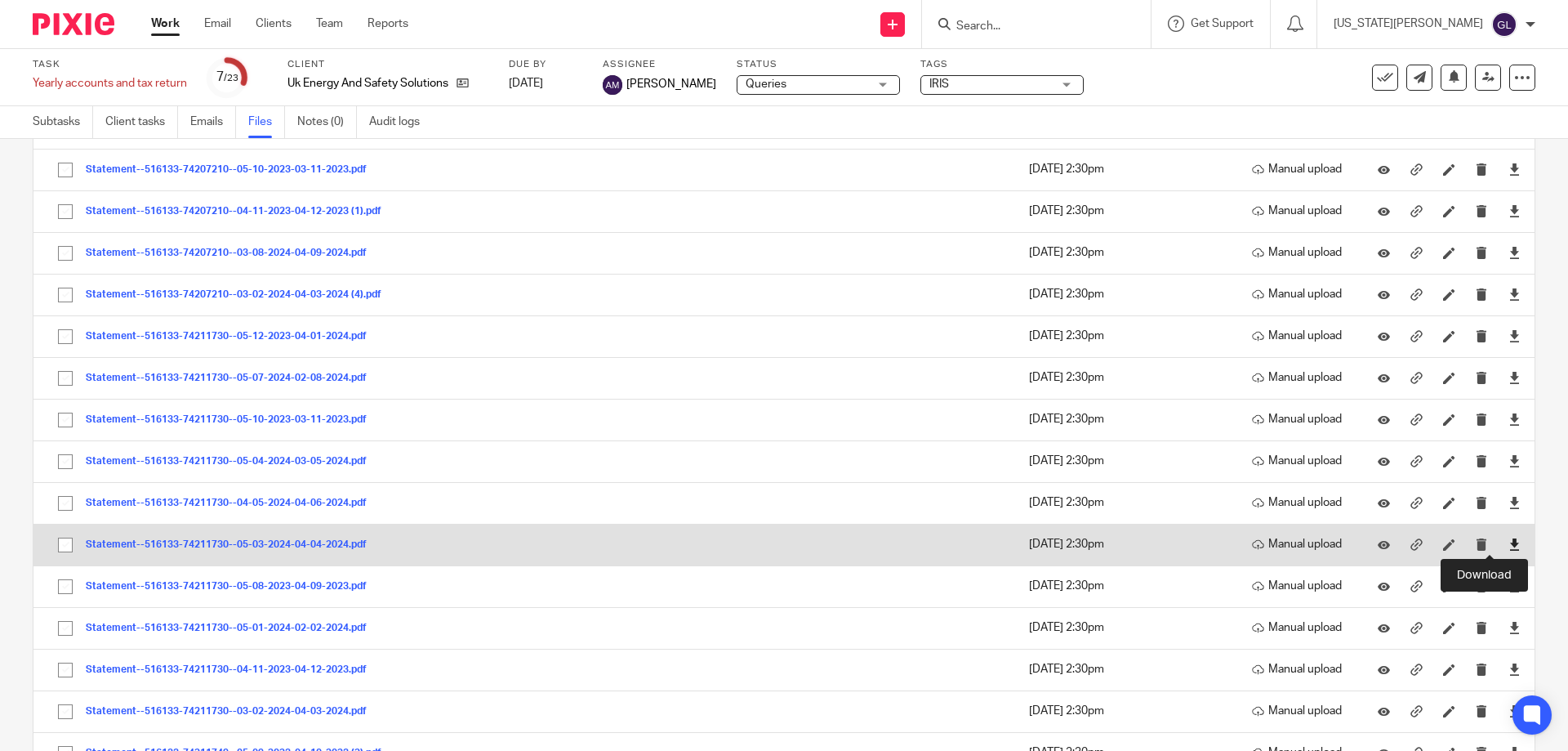
click at [1508, 539] on icon at bounding box center [1514, 545] width 13 height 13
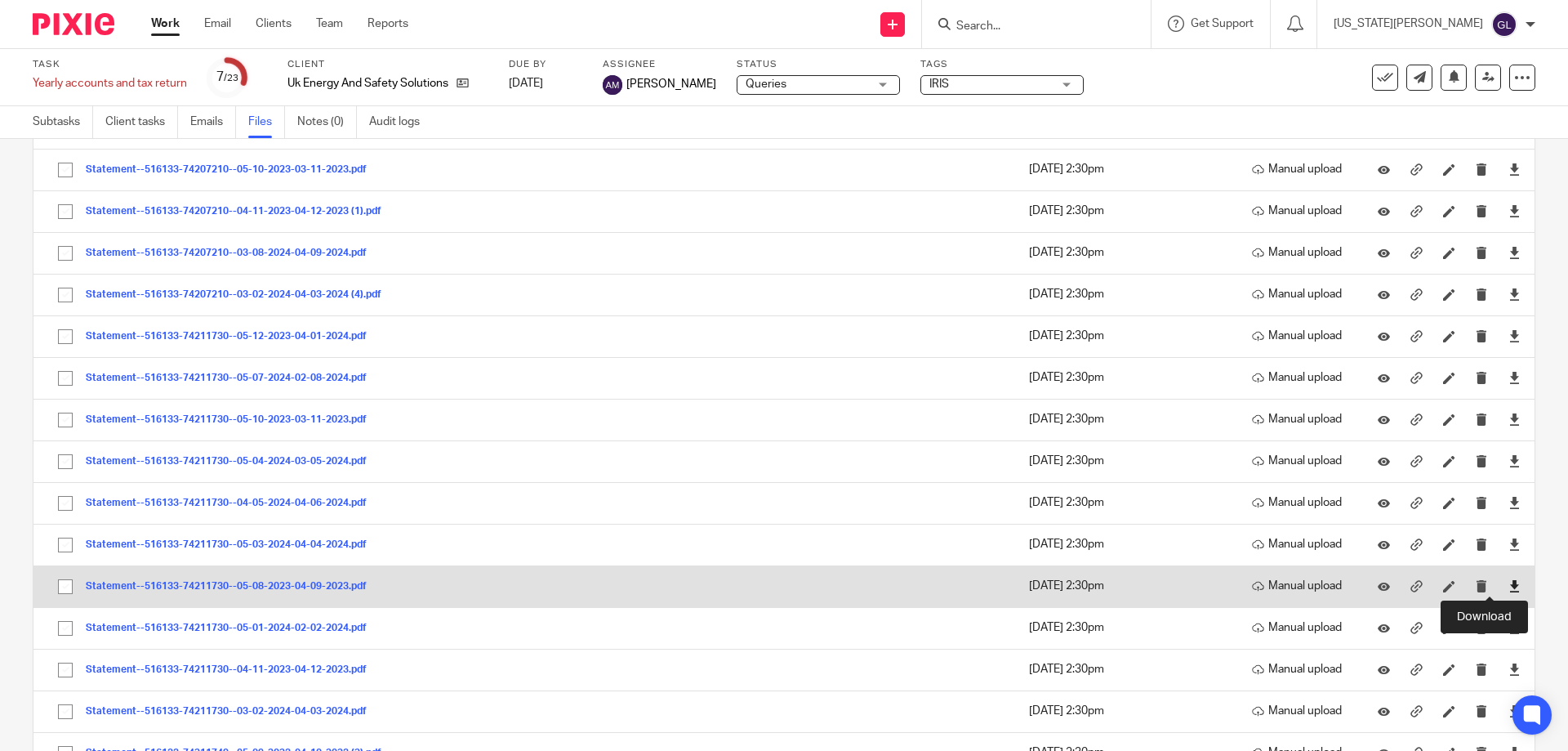
click at [1508, 587] on icon at bounding box center [1514, 586] width 13 height 13
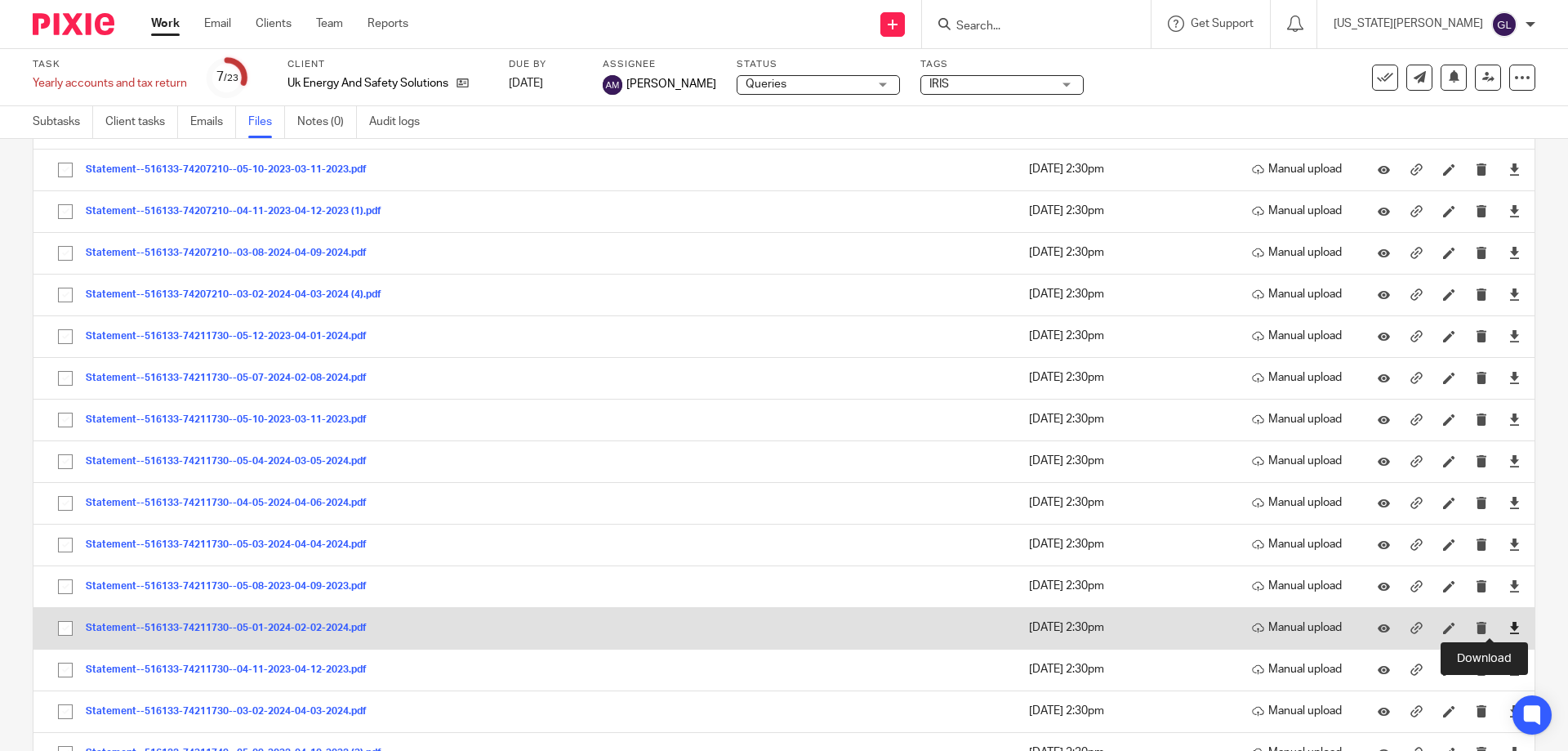
click at [1508, 628] on icon at bounding box center [1514, 628] width 13 height 13
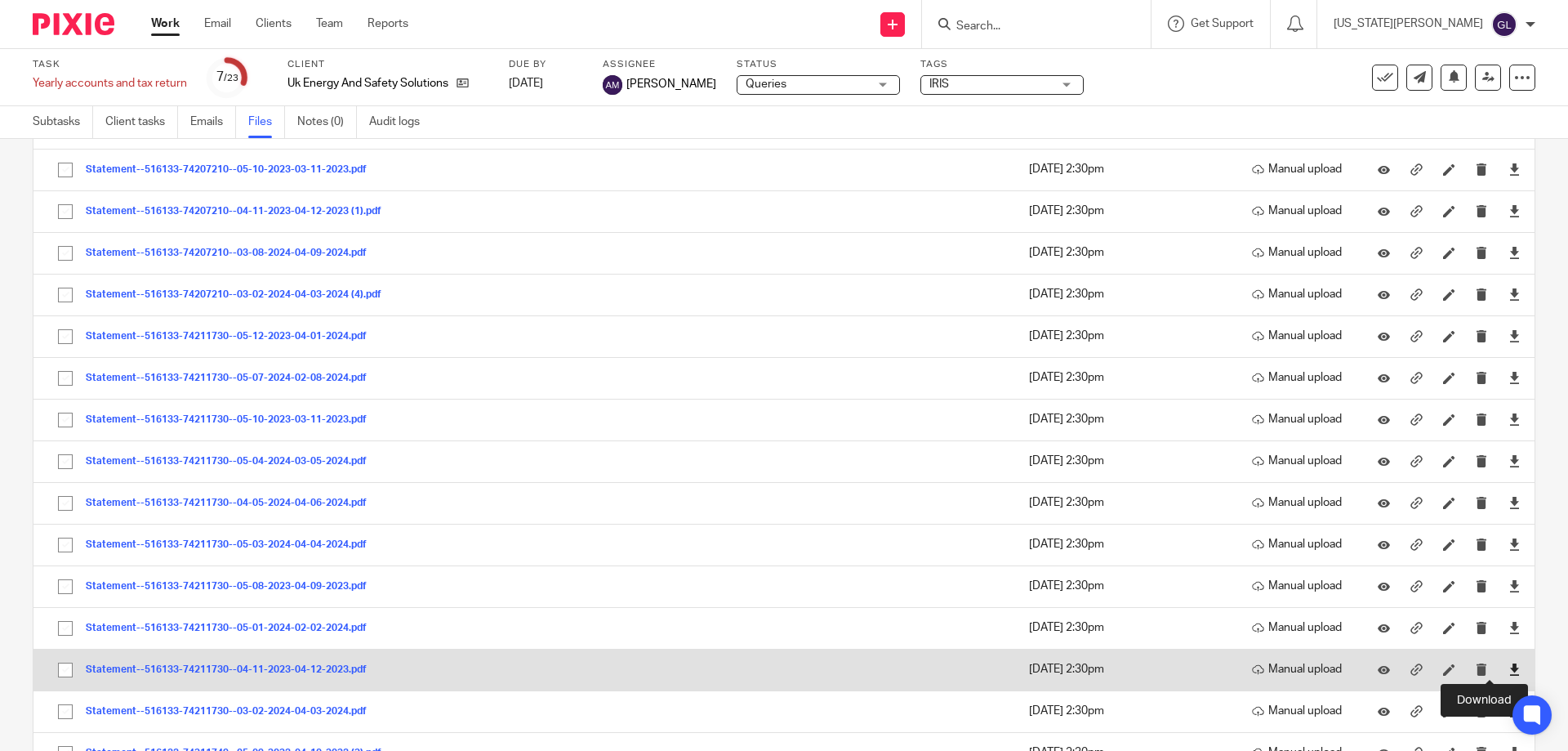
click at [1508, 665] on icon at bounding box center [1514, 669] width 13 height 13
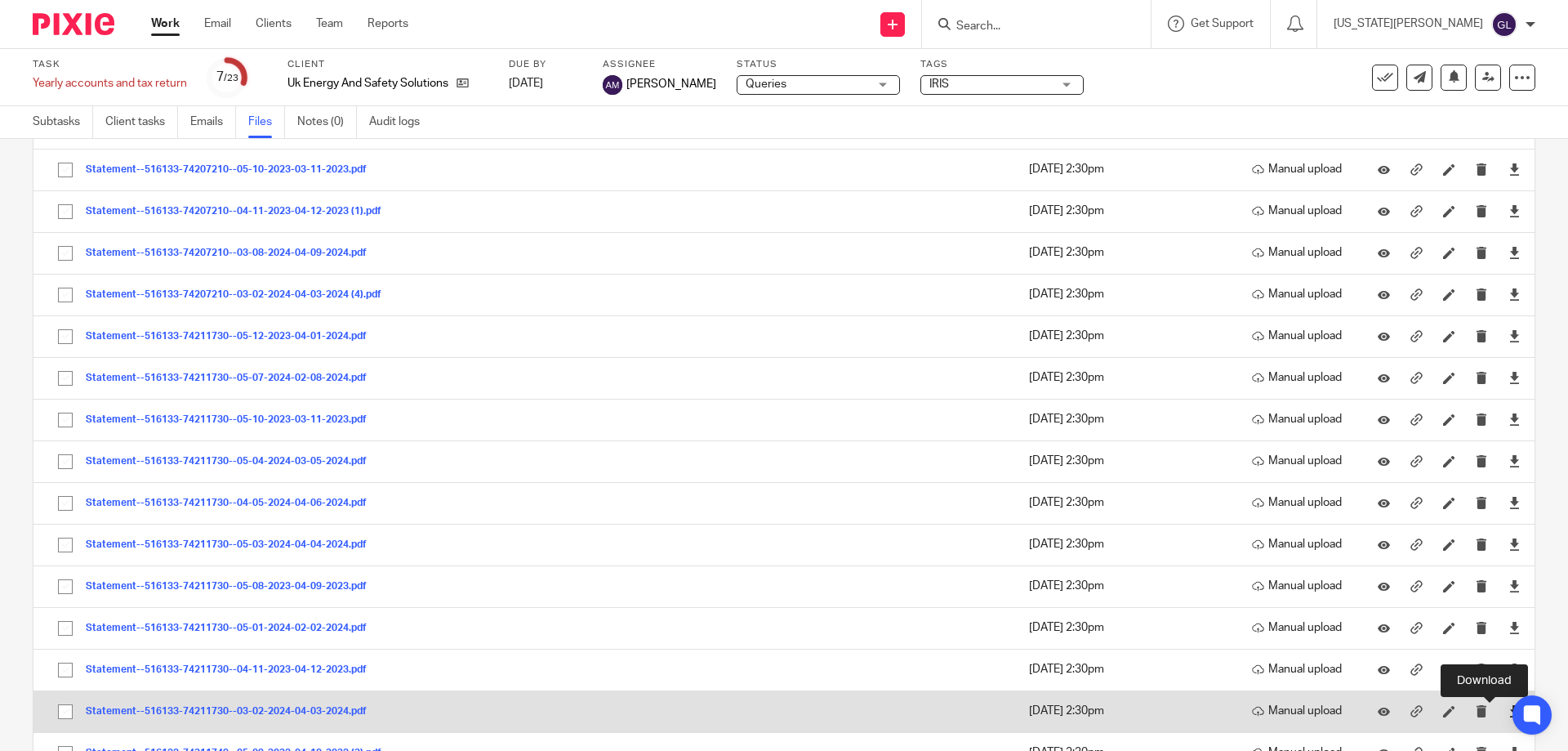
click at [1508, 709] on icon at bounding box center [1514, 711] width 13 height 13
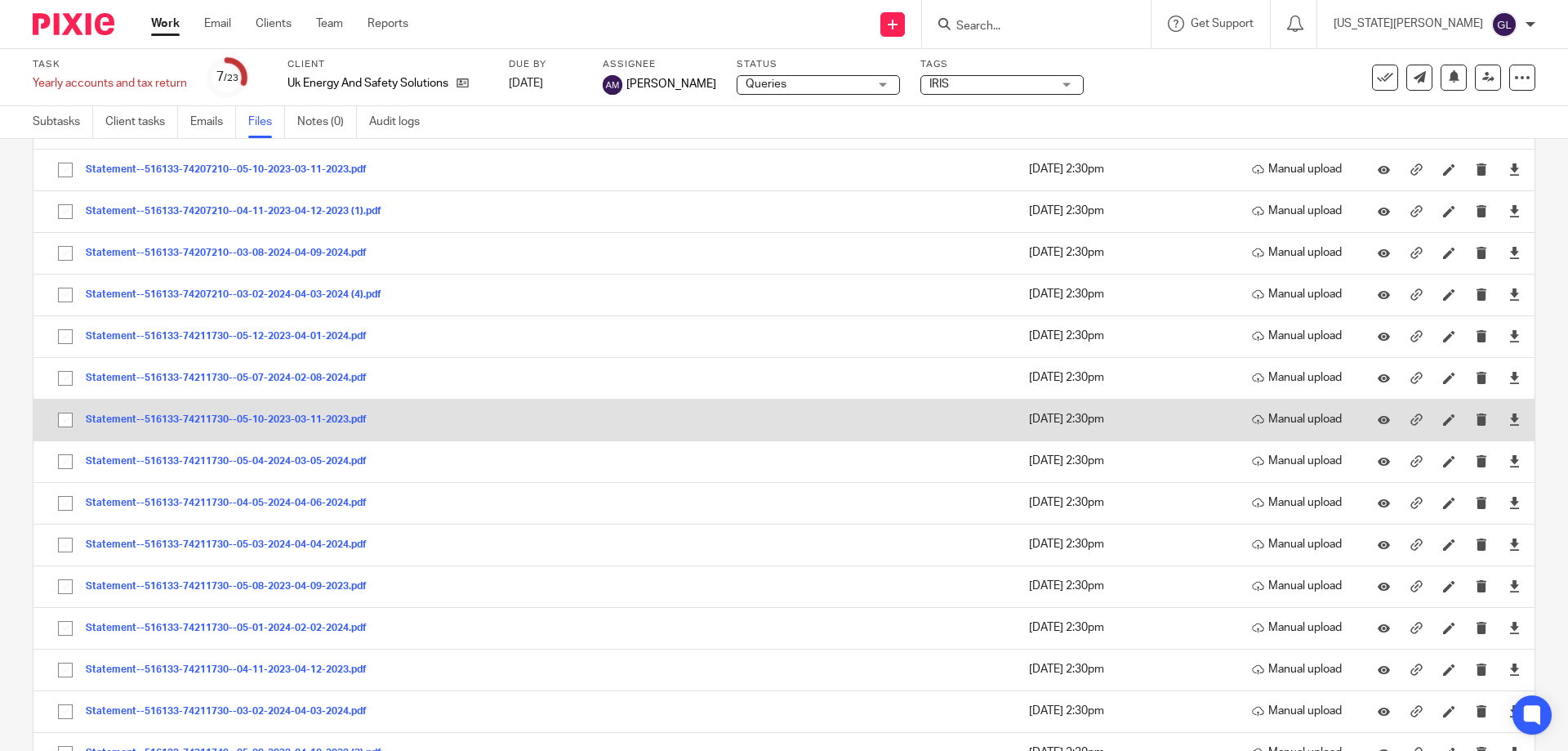
scroll to position [1062, 0]
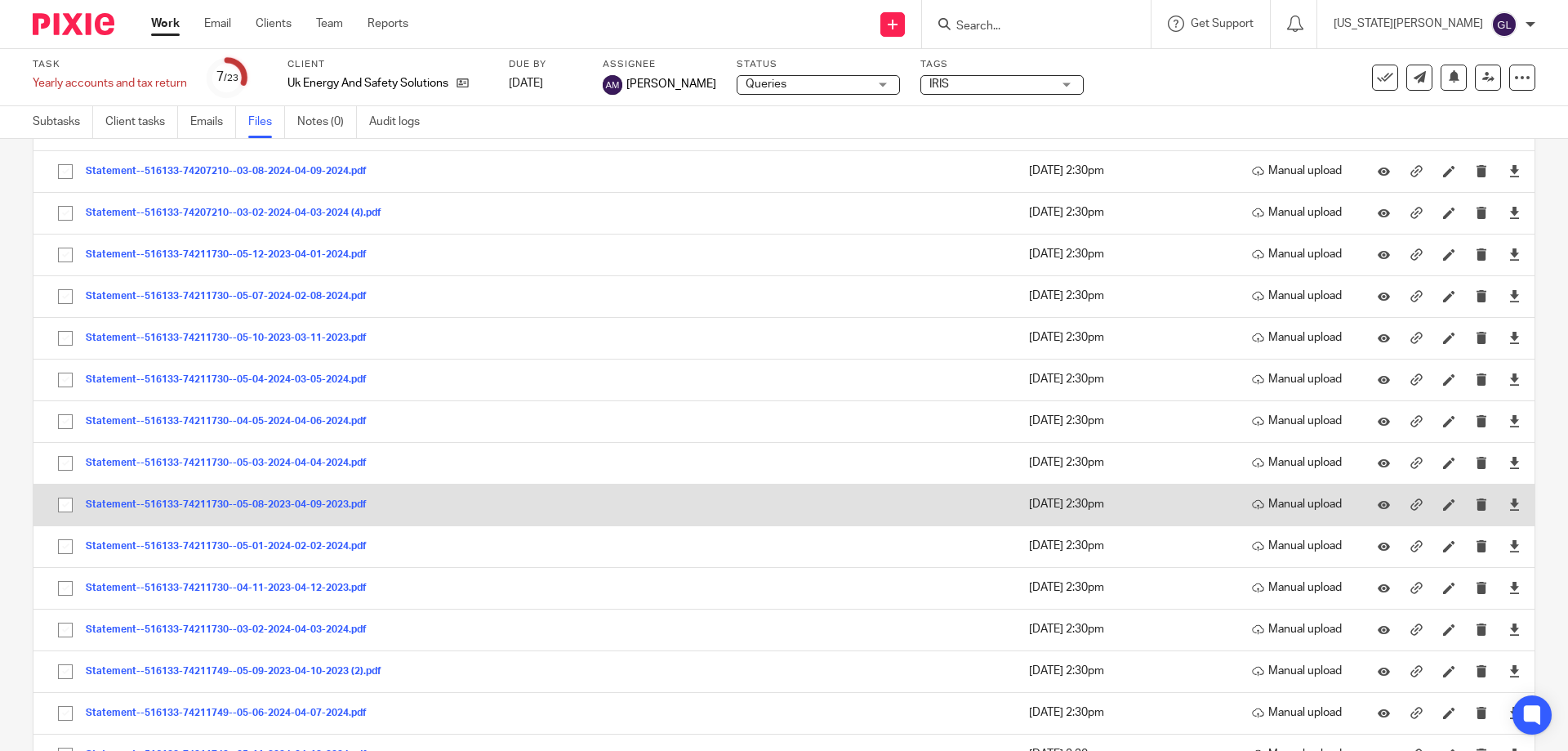
click at [339, 503] on button "Statement--516133-74211730--05-08-2023-04-09-2023.pdf" at bounding box center [233, 506] width 293 height 12
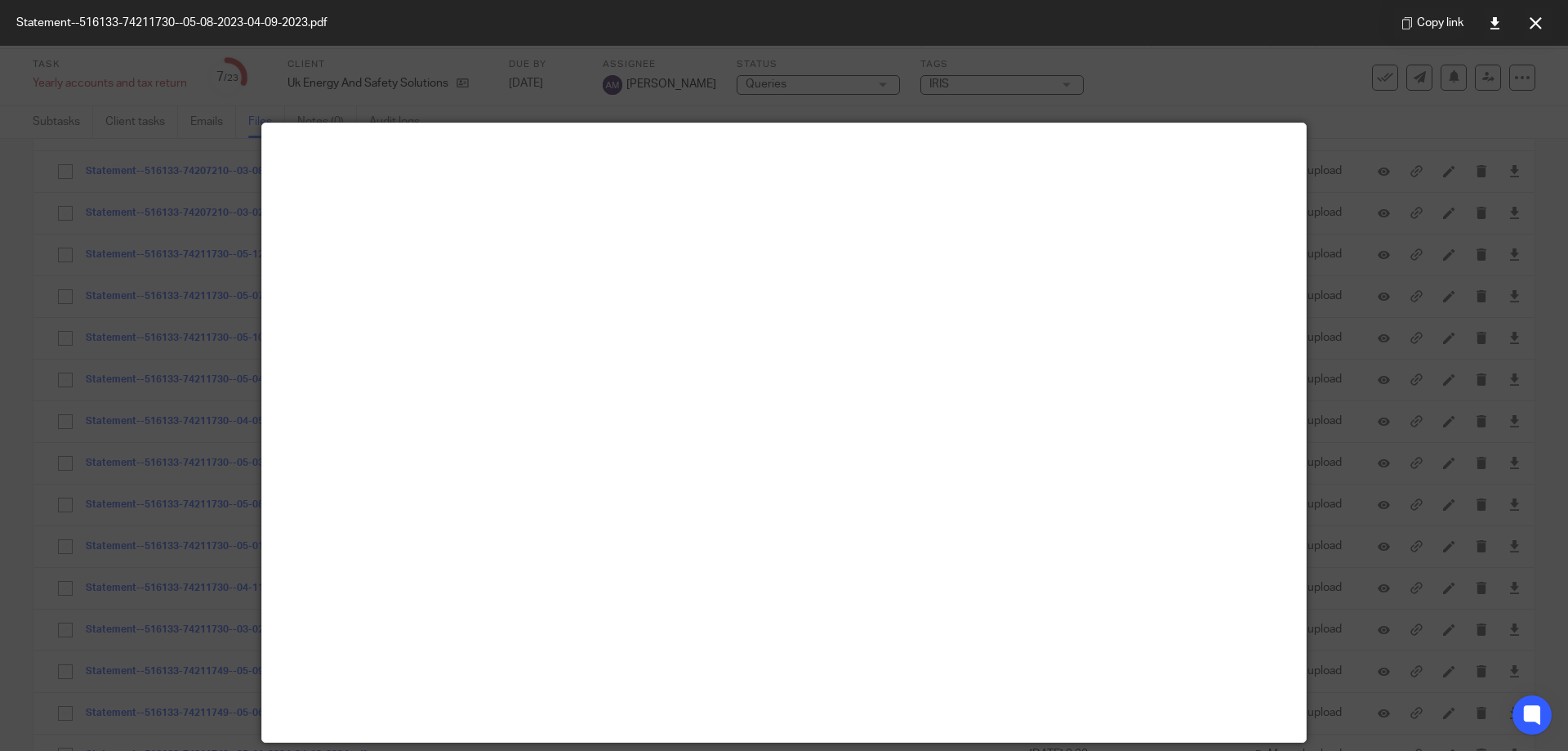
click at [1293, 73] on div at bounding box center [784, 376] width 1568 height 751
click at [1542, 23] on icon at bounding box center [1536, 23] width 13 height 13
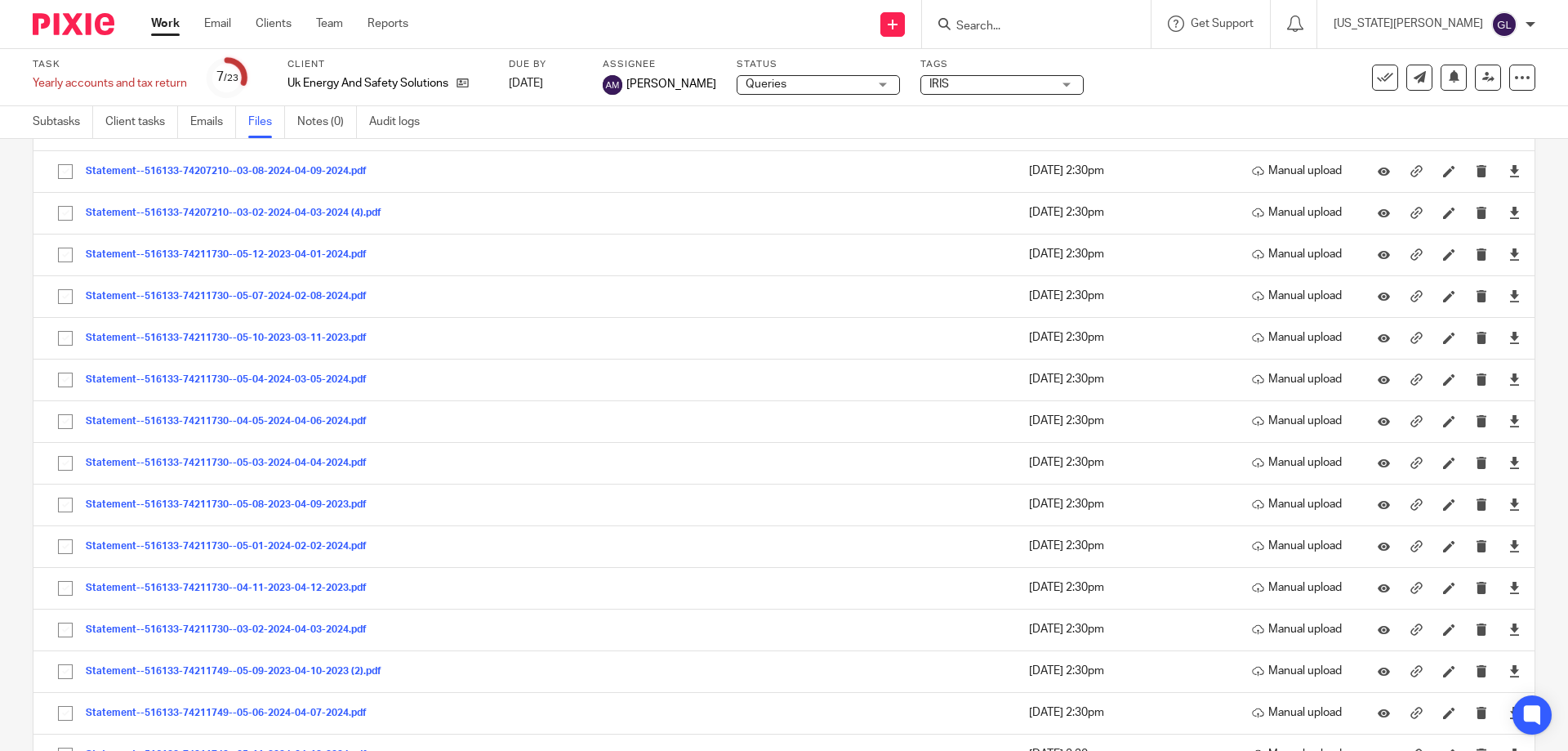
click at [4, 359] on div "Upload file Drag & Drop your files, or click here Files uploading... Files (56)…" at bounding box center [784, 445] width 1568 height 612
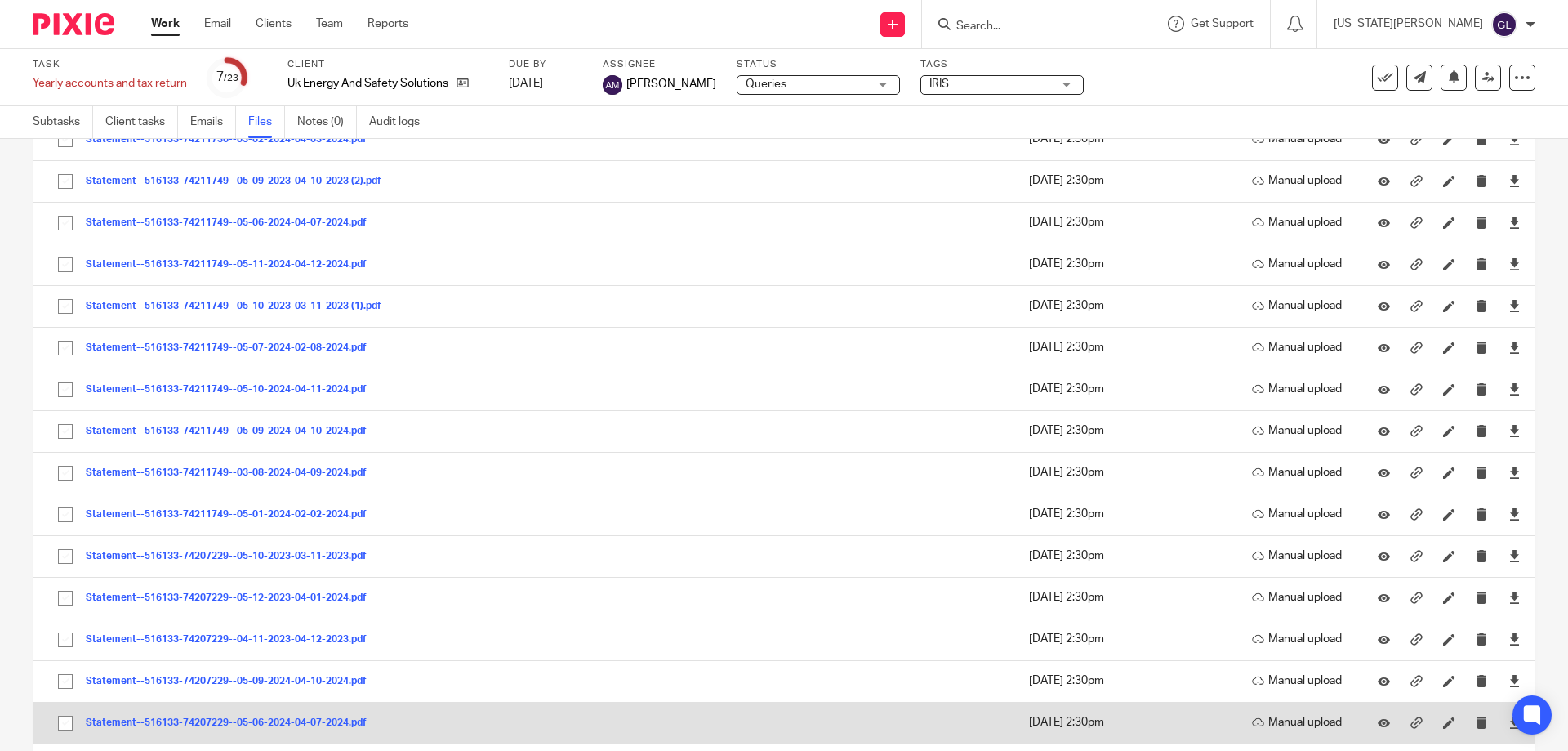
scroll to position [1871, 0]
